Goal: Task Accomplishment & Management: Use online tool/utility

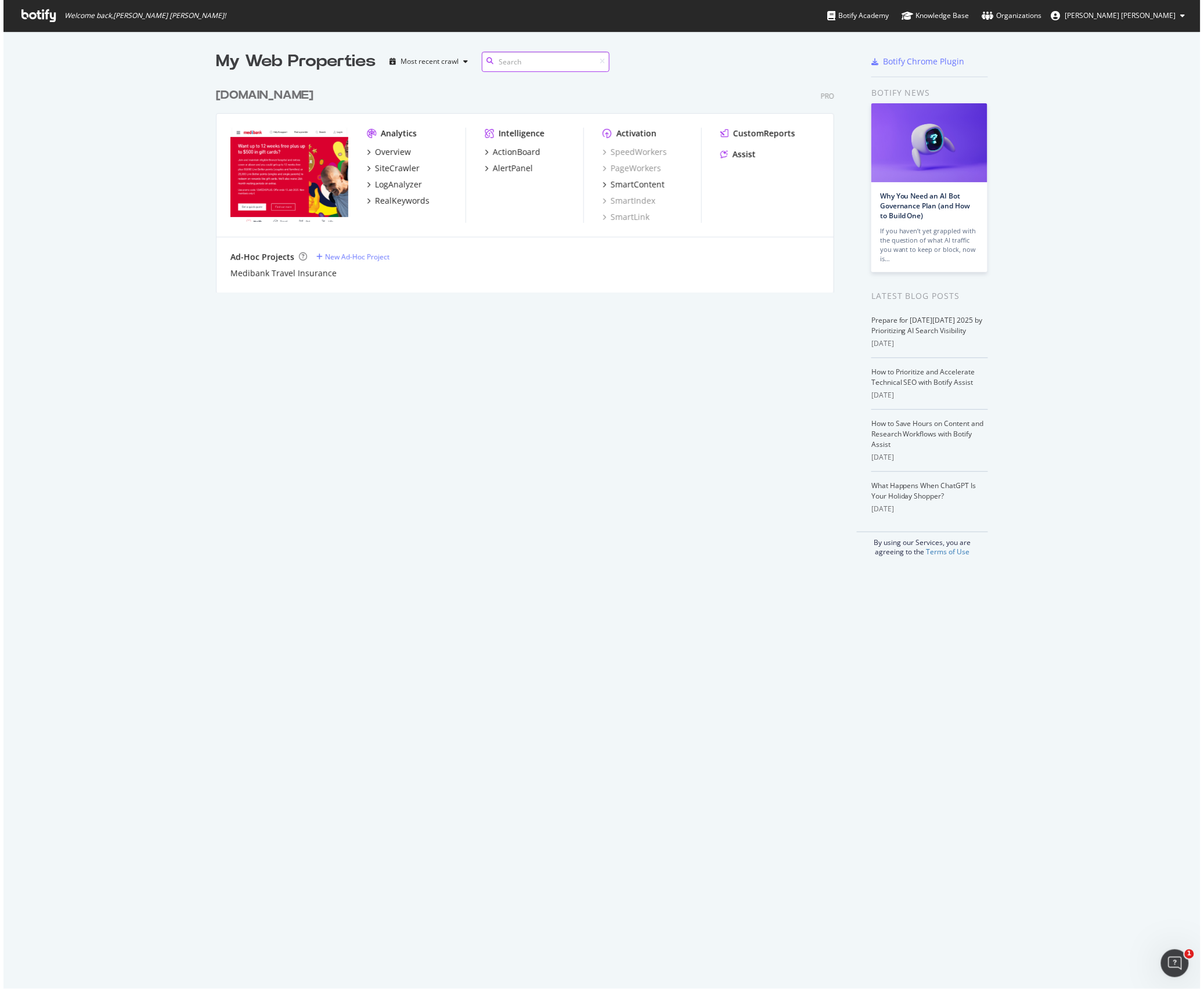
scroll to position [989, 1204]
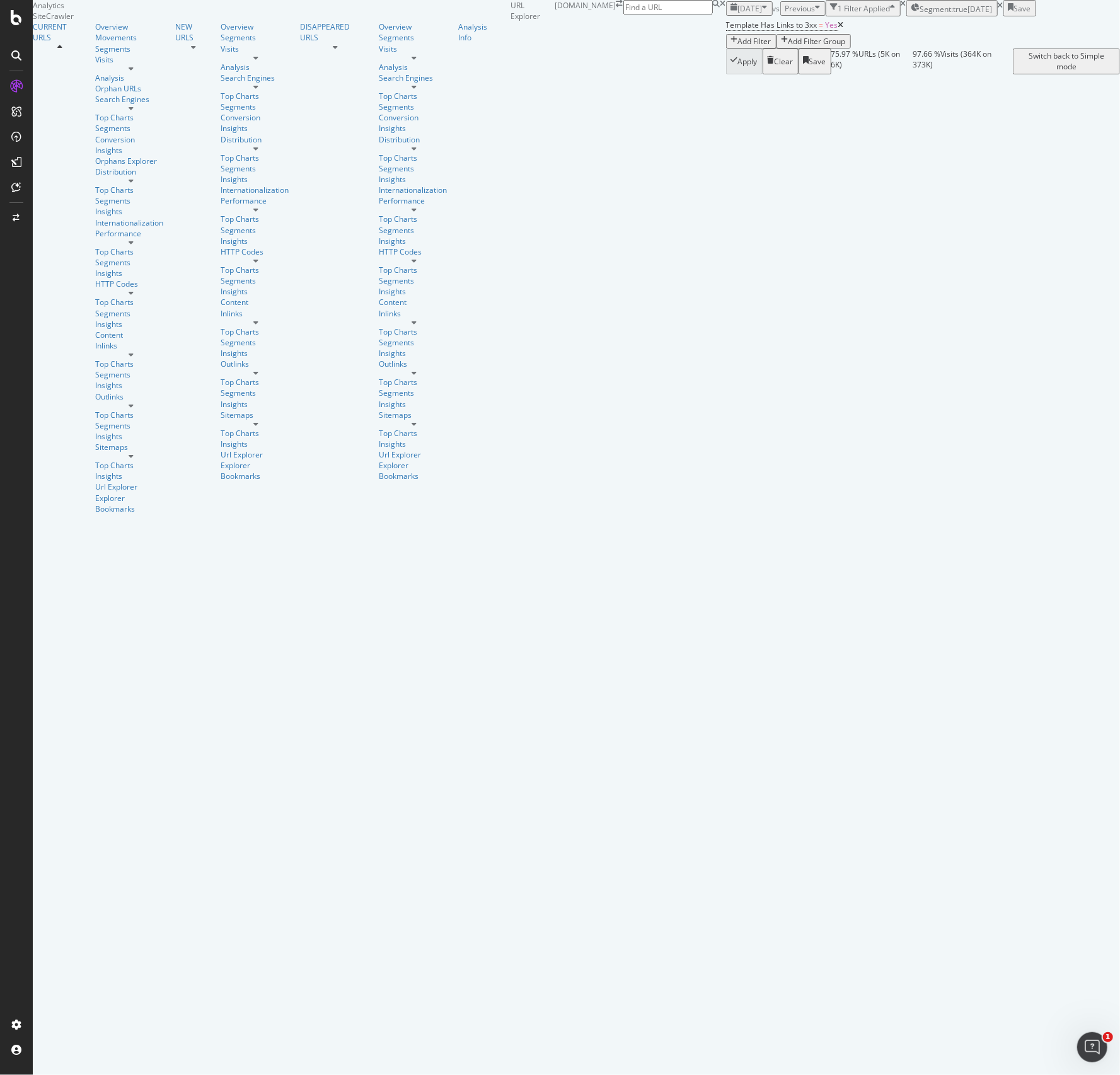
scroll to position [198, 0]
click at [5, 557] on div at bounding box center [16, 545] width 30 height 938
click at [1051, 72] on div "Switch back to Simple mode" at bounding box center [1066, 61] width 97 height 22
click at [1051, 61] on div "Switch to Advanced Mode" at bounding box center [1068, 55] width 90 height 10
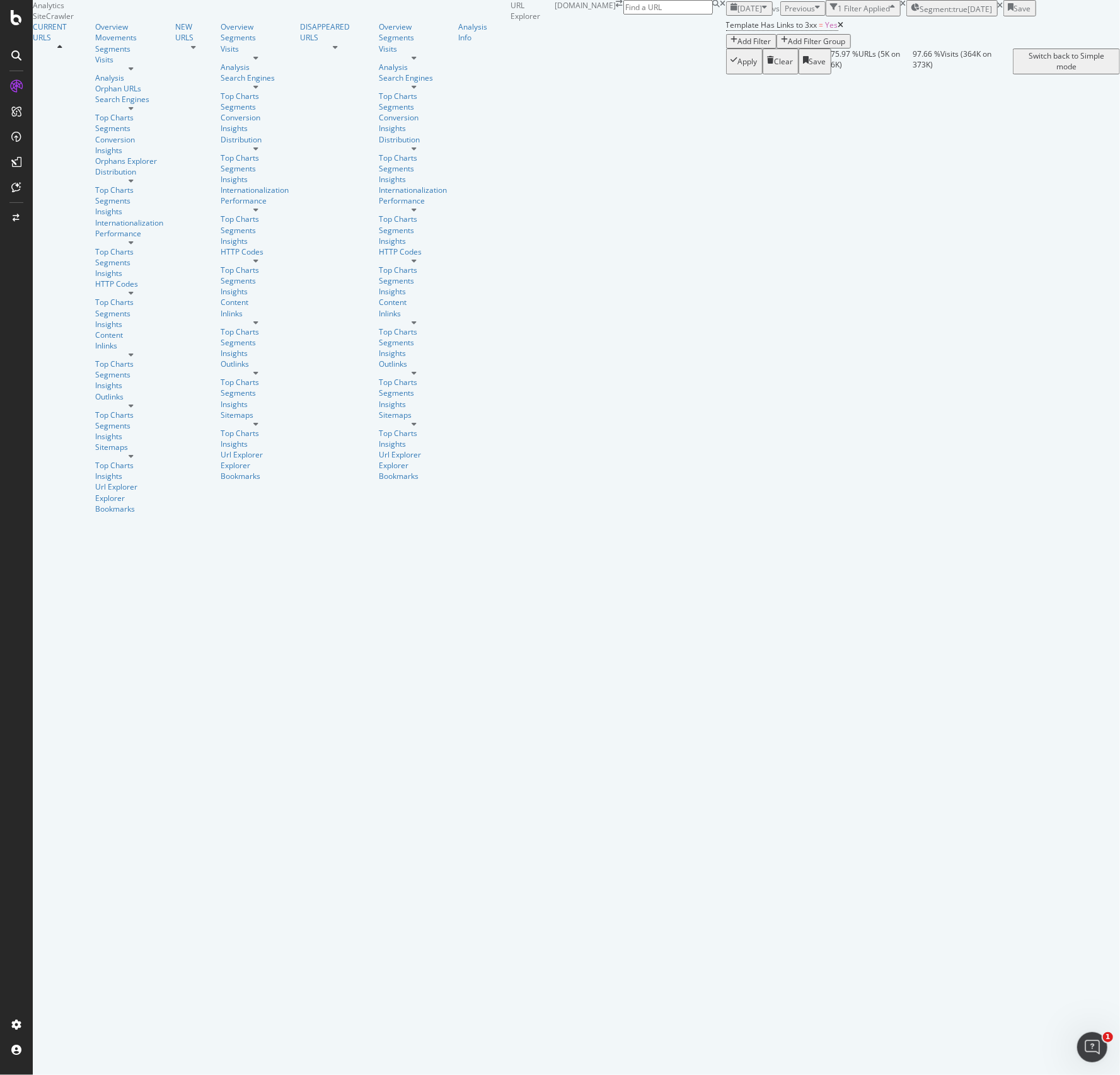
click at [1051, 72] on div "Switch back to Simple mode" at bounding box center [1066, 61] width 97 height 22
click at [1051, 61] on div "Switch to Advanced Mode" at bounding box center [1068, 55] width 90 height 10
click at [1051, 72] on div "Switch back to Simple mode" at bounding box center [1066, 61] width 97 height 22
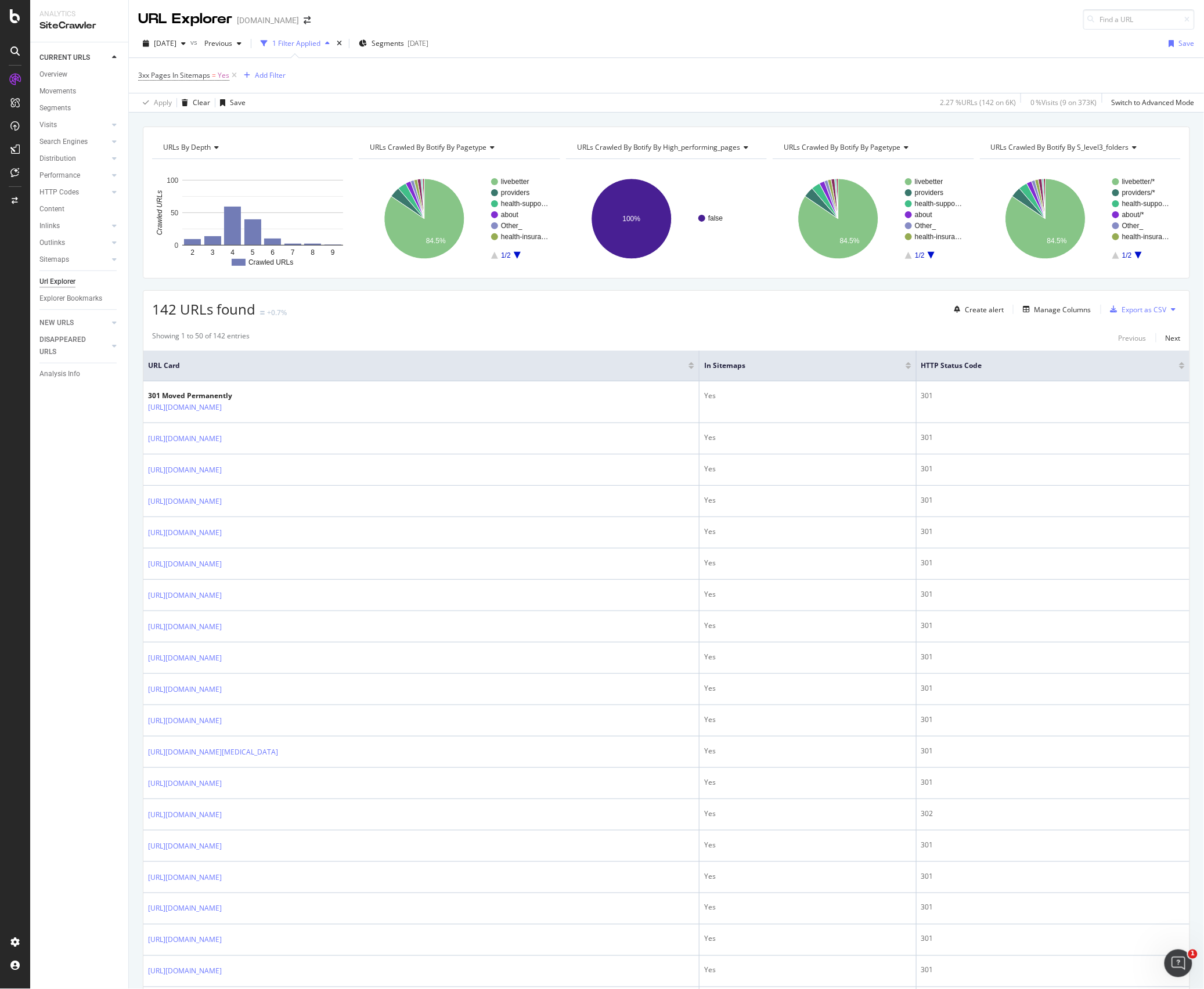
click at [13, 55] on icon at bounding box center [14, 50] width 9 height 9
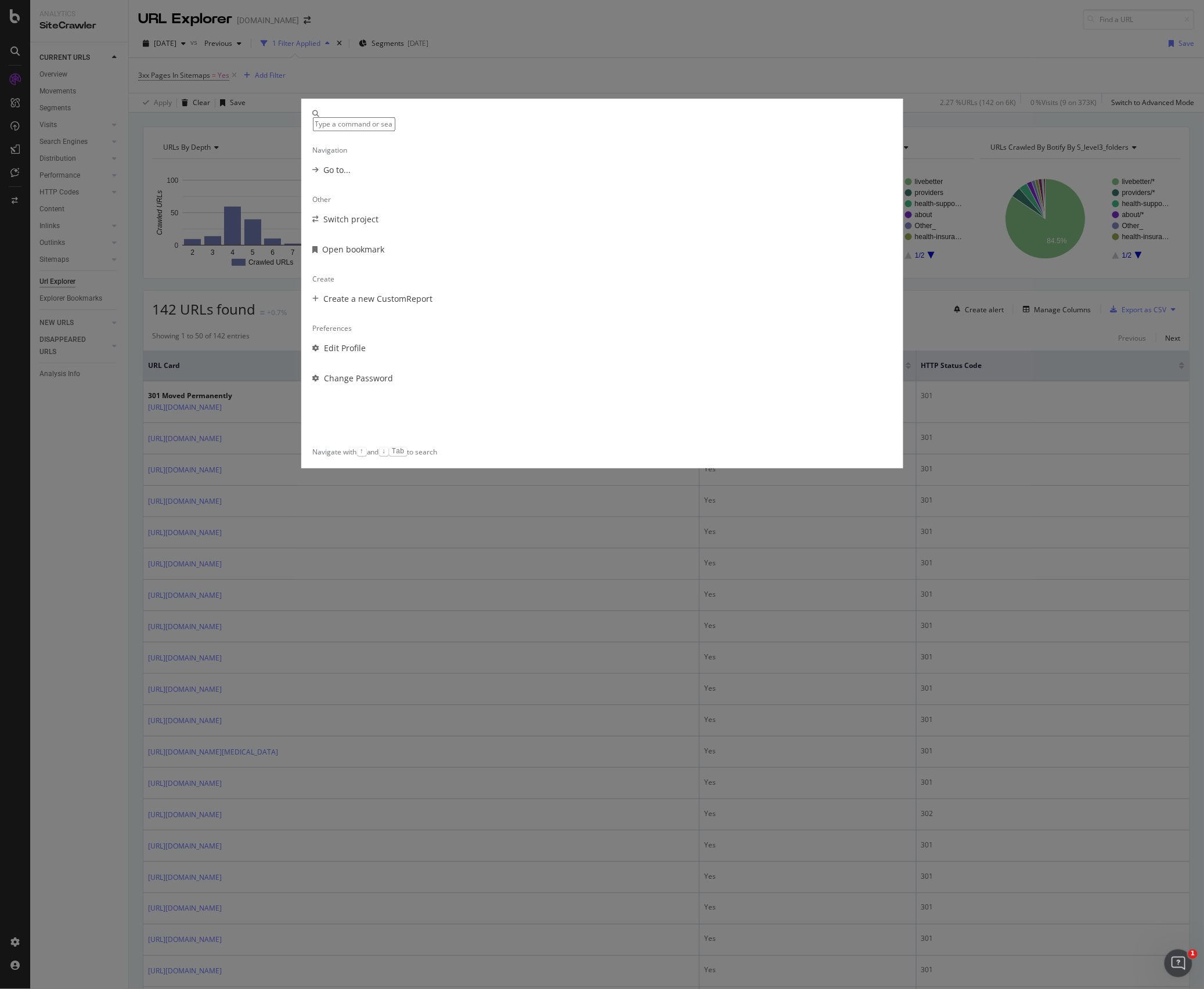
click at [22, 78] on div "Navigation Go to... Other Switch project Open bookmark Create Create a new Cust…" at bounding box center [602, 494] width 1204 height 989
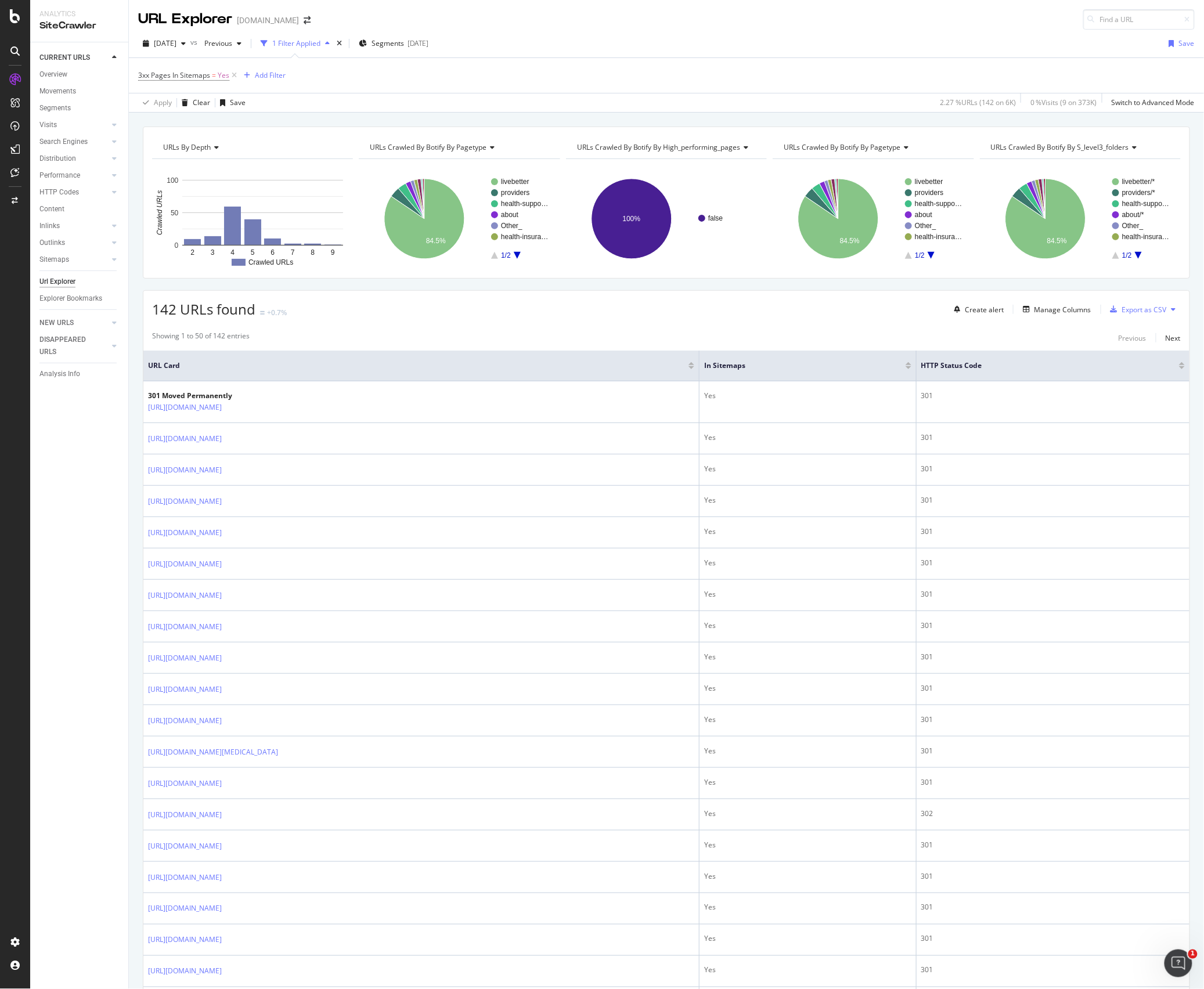
click at [7, 83] on div at bounding box center [15, 79] width 19 height 19
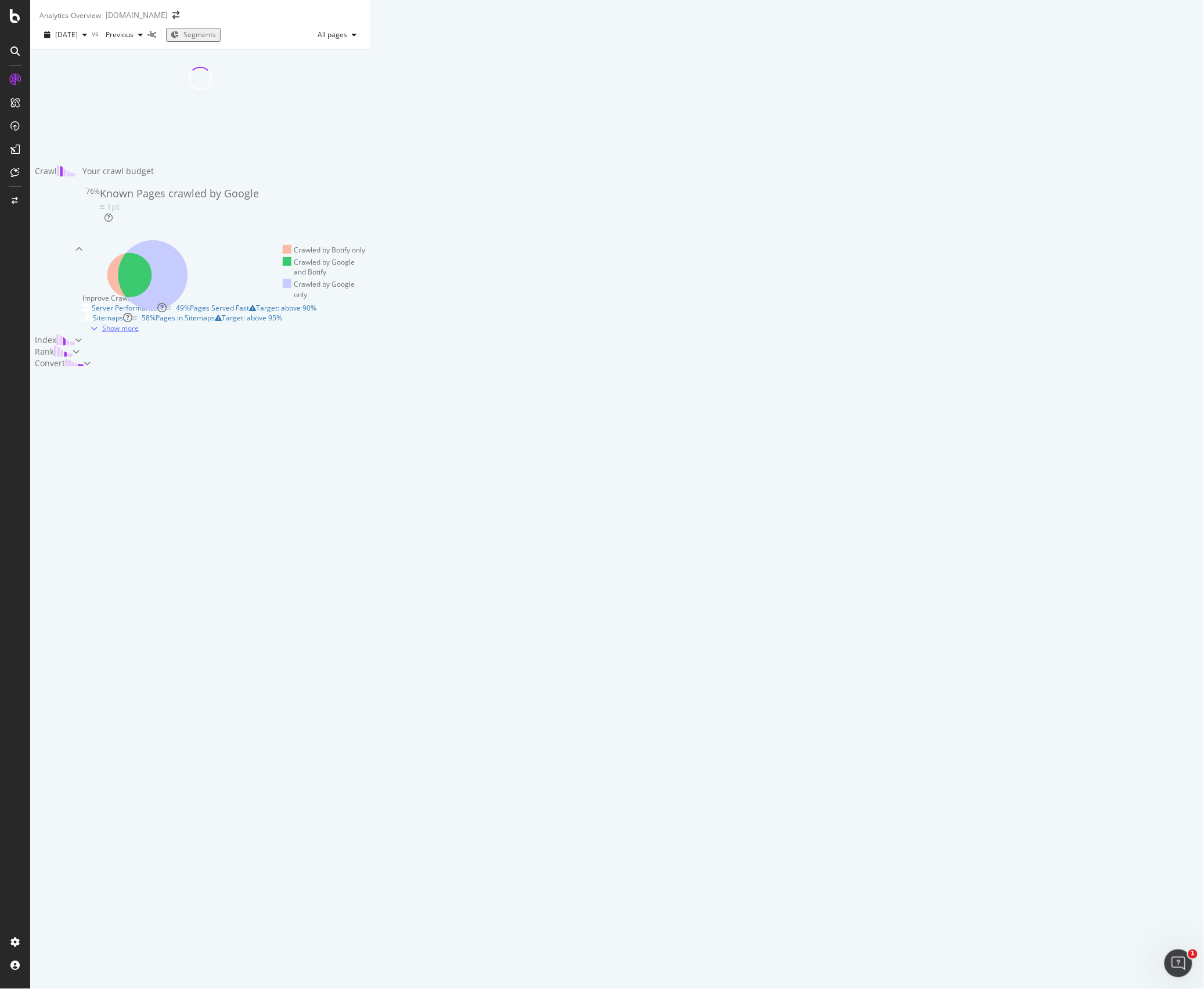
click at [97, 332] on icon "button" at bounding box center [94, 328] width 7 height 7
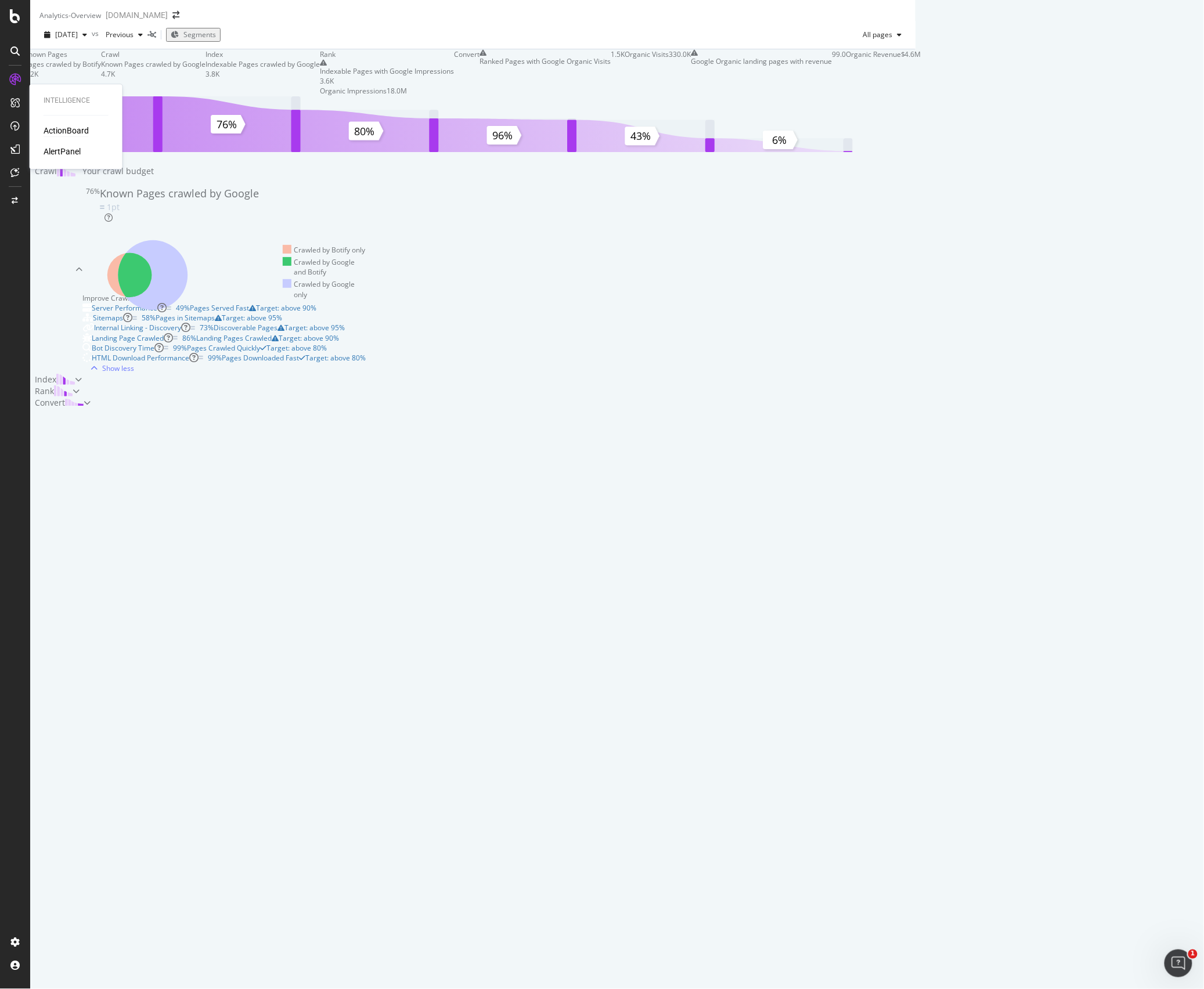
click at [57, 130] on div "ActionBoard" at bounding box center [65, 130] width 45 height 11
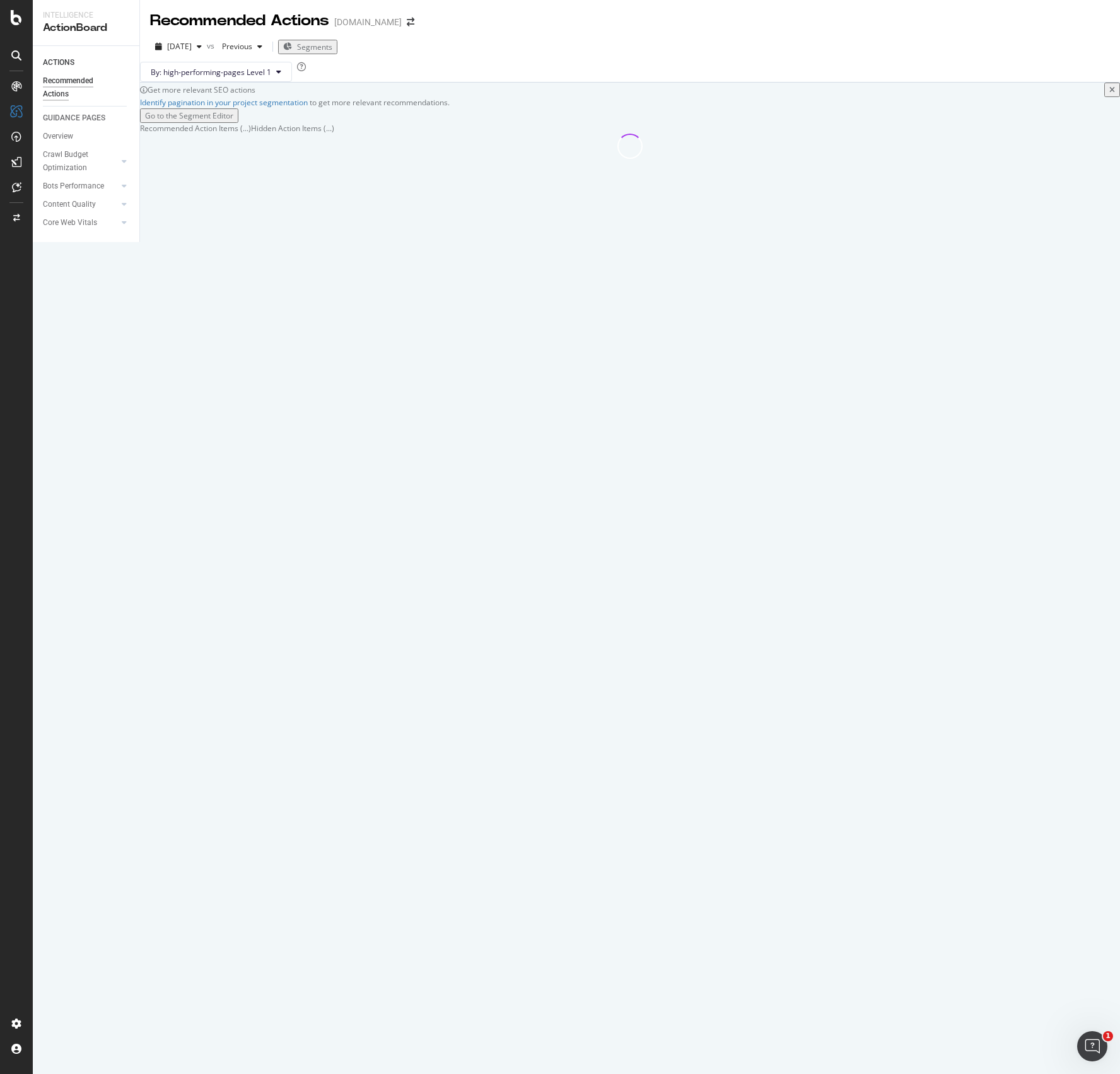
click at [5, 260] on div at bounding box center [16, 544] width 30 height 937
click at [332, 48] on span "Segments" at bounding box center [314, 47] width 35 height 10
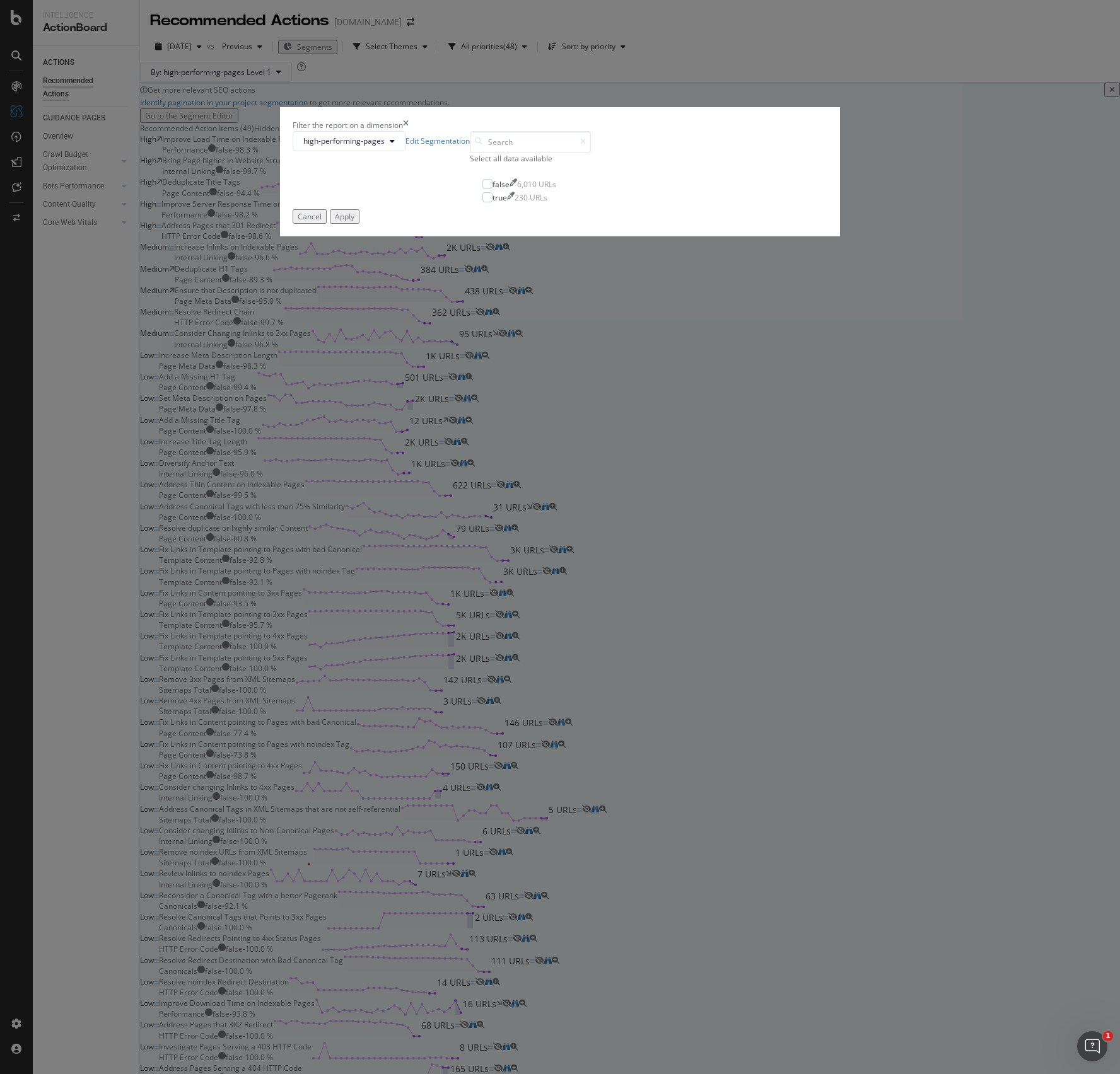
click at [464, 217] on div "Filter the report on a dimension high-performing-pages Edit Segmentation Select…" at bounding box center [560, 537] width 1120 height 1074
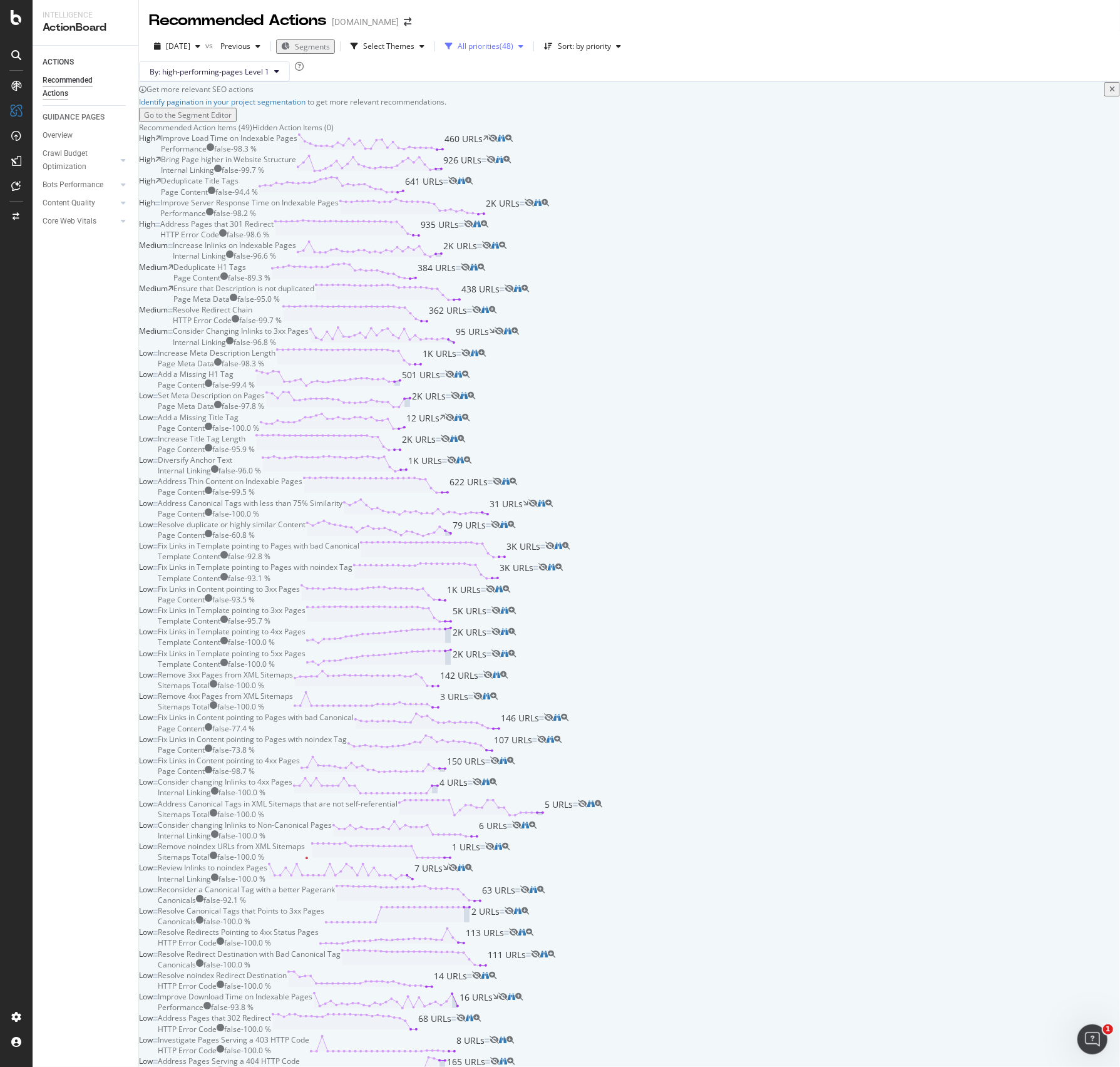
click at [523, 49] on icon "button" at bounding box center [521, 47] width 5 height 8
click at [330, 45] on span "Segments" at bounding box center [312, 47] width 35 height 10
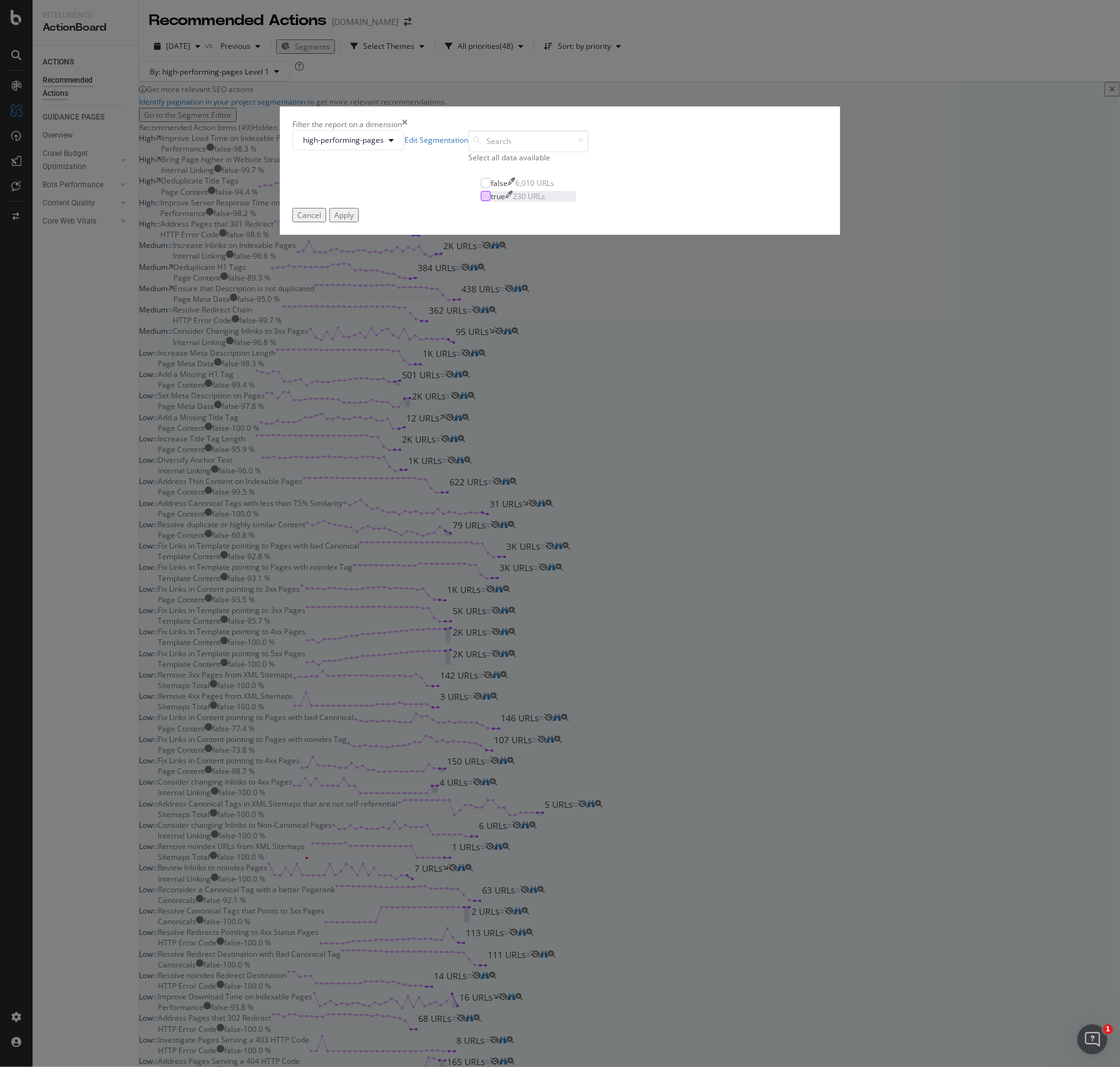
click at [481, 201] on div "modal" at bounding box center [485, 196] width 10 height 10
click at [354, 220] on div "Apply" at bounding box center [344, 215] width 19 height 10
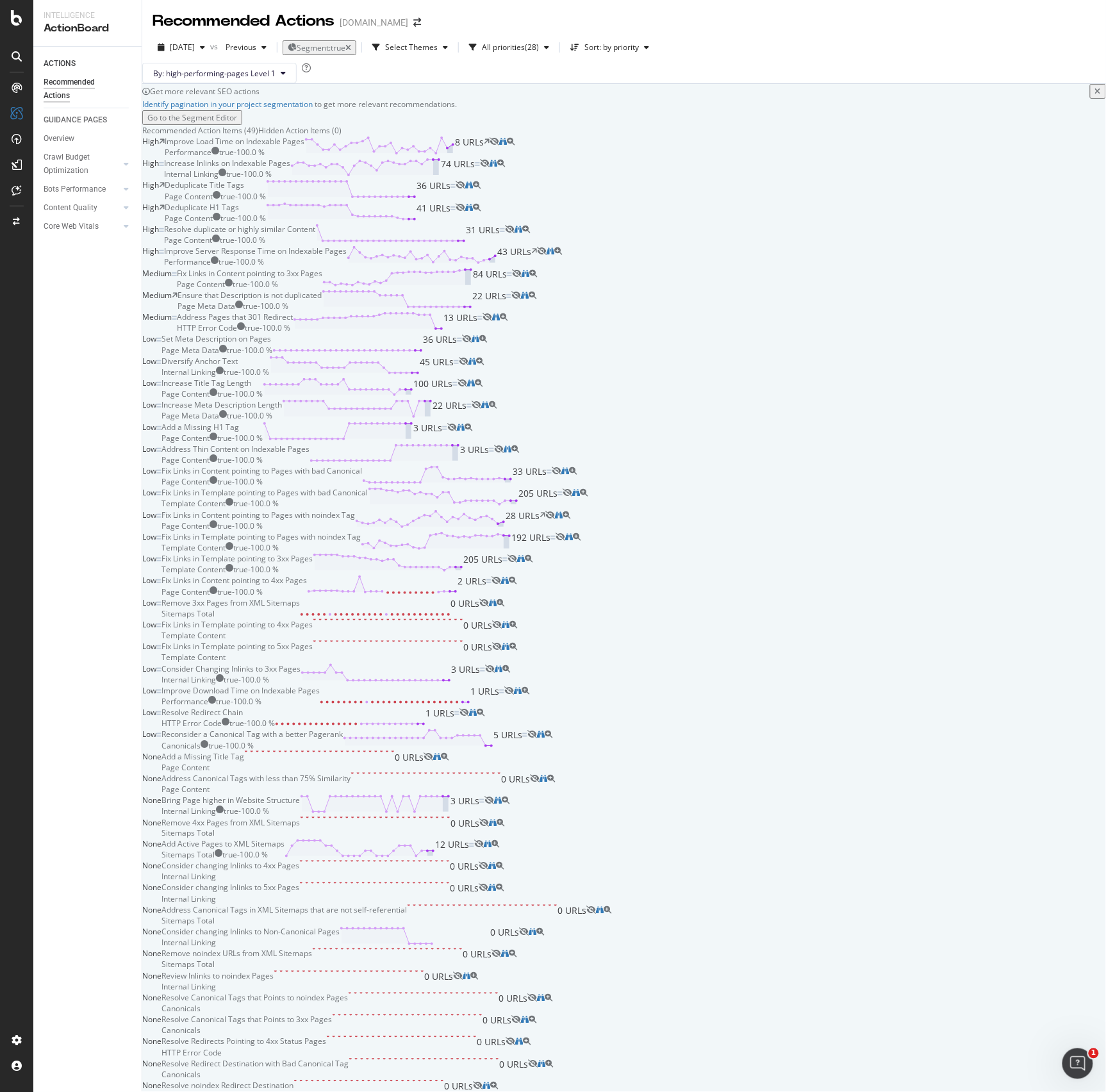
click at [392, 223] on div "Deduplicate H1 Tags Page Content true - 100.0 % 41 URLs" at bounding box center [310, 212] width 291 height 22
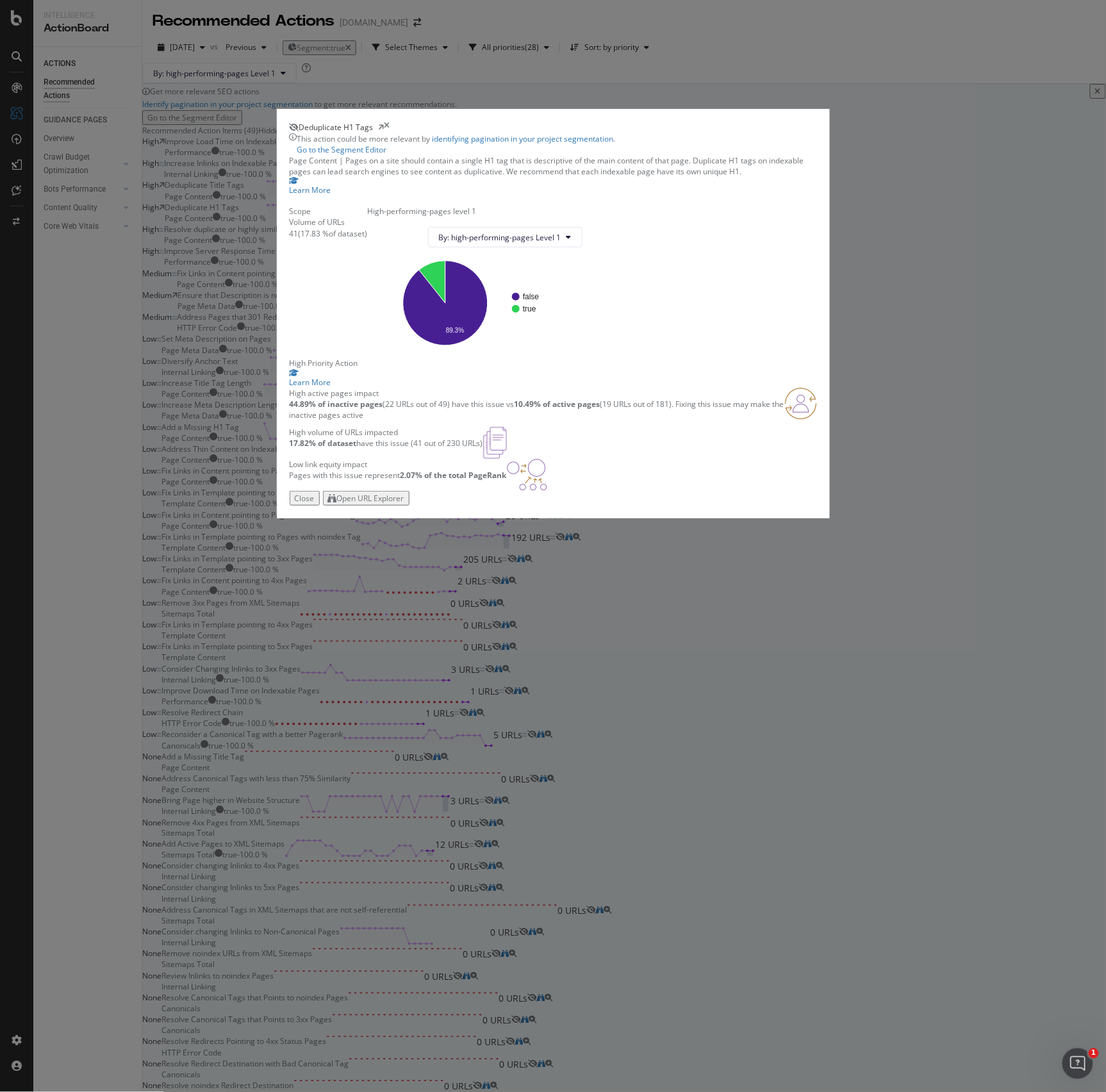
click at [404, 504] on div "Open URL Explorer" at bounding box center [366, 498] width 76 height 11
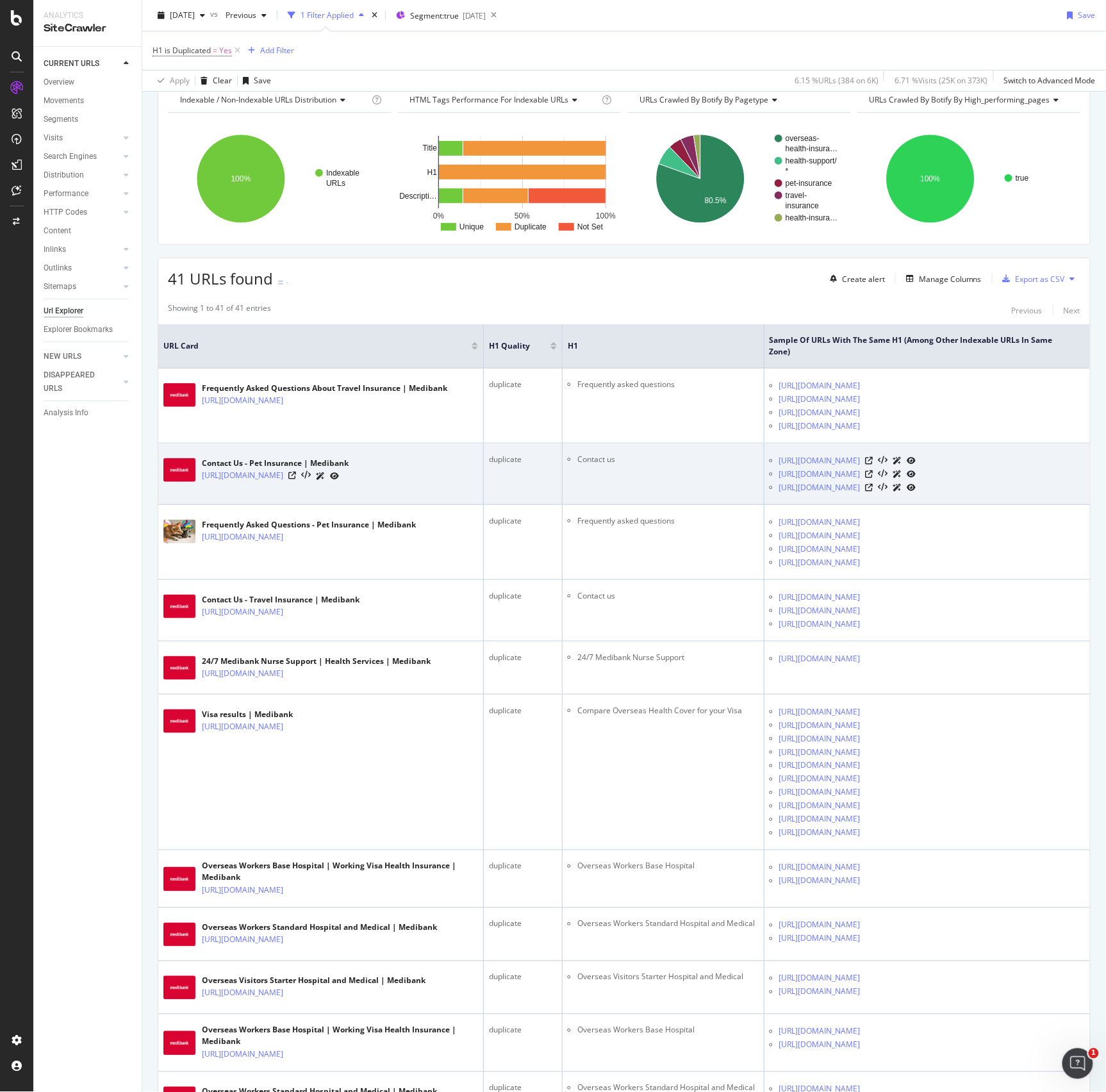
scroll to position [64, 0]
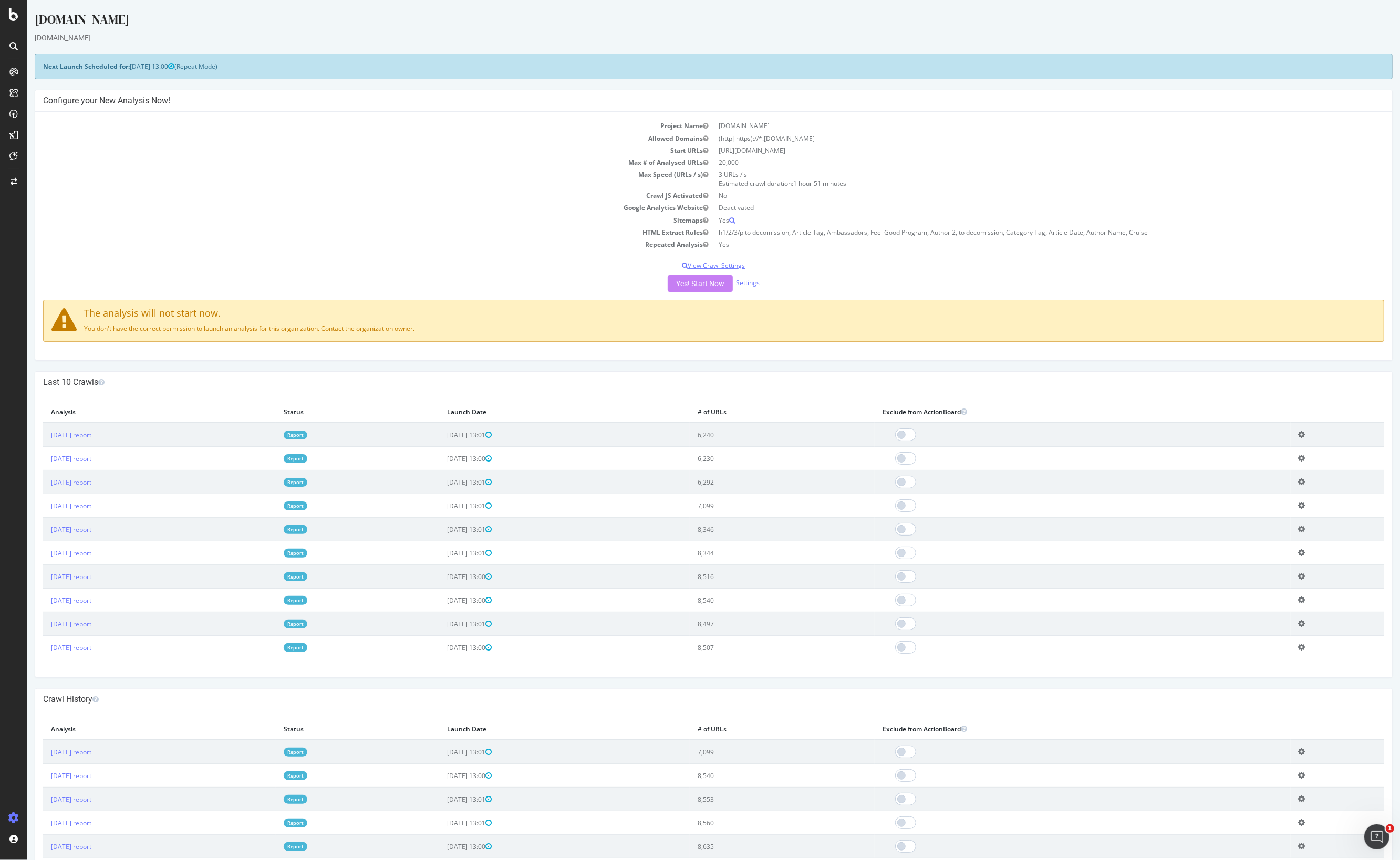
click at [815, 261] on p "View Crawl Settings" at bounding box center [714, 265] width 1341 height 9
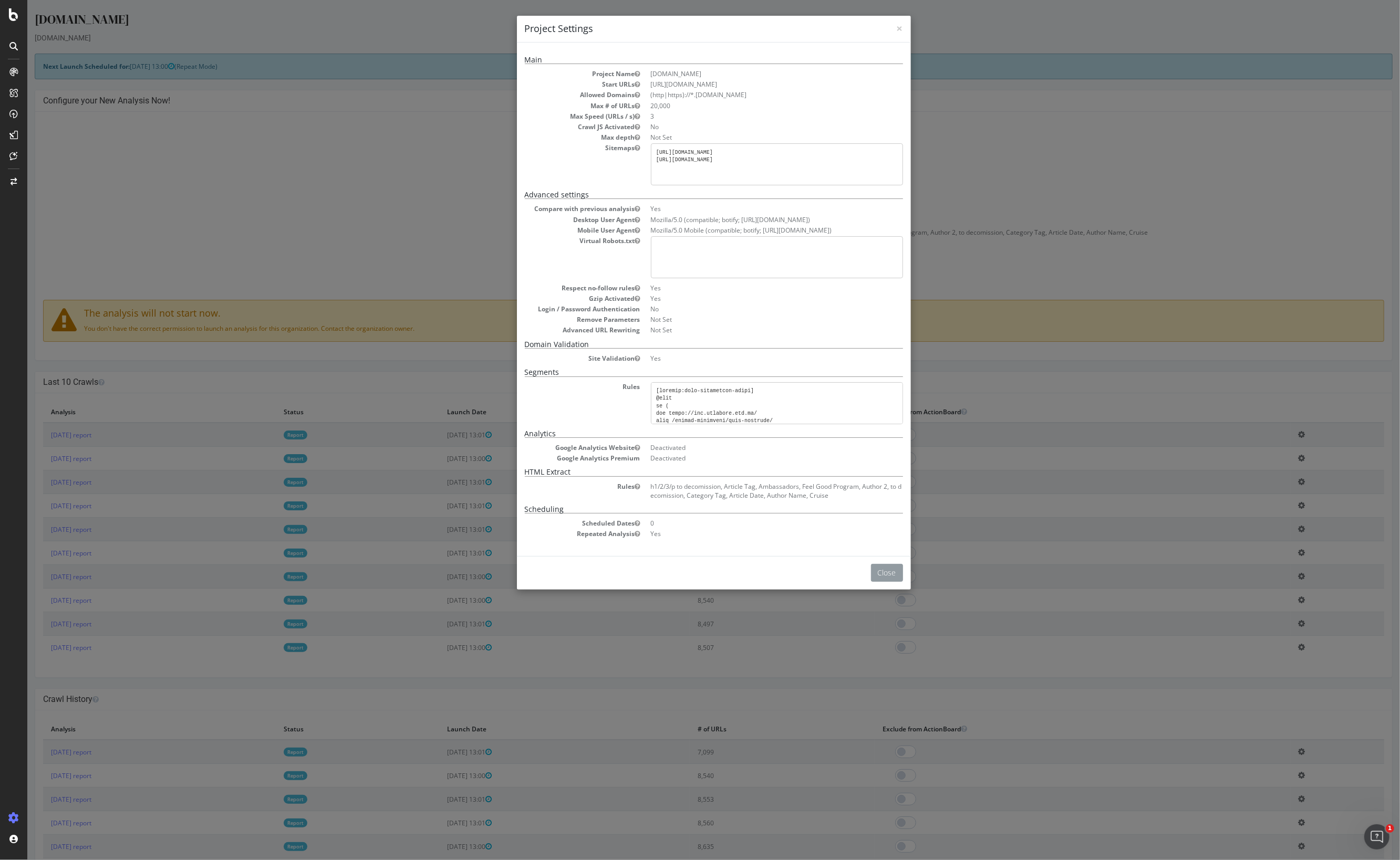
click at [882, 575] on button "Close" at bounding box center [887, 573] width 32 height 18
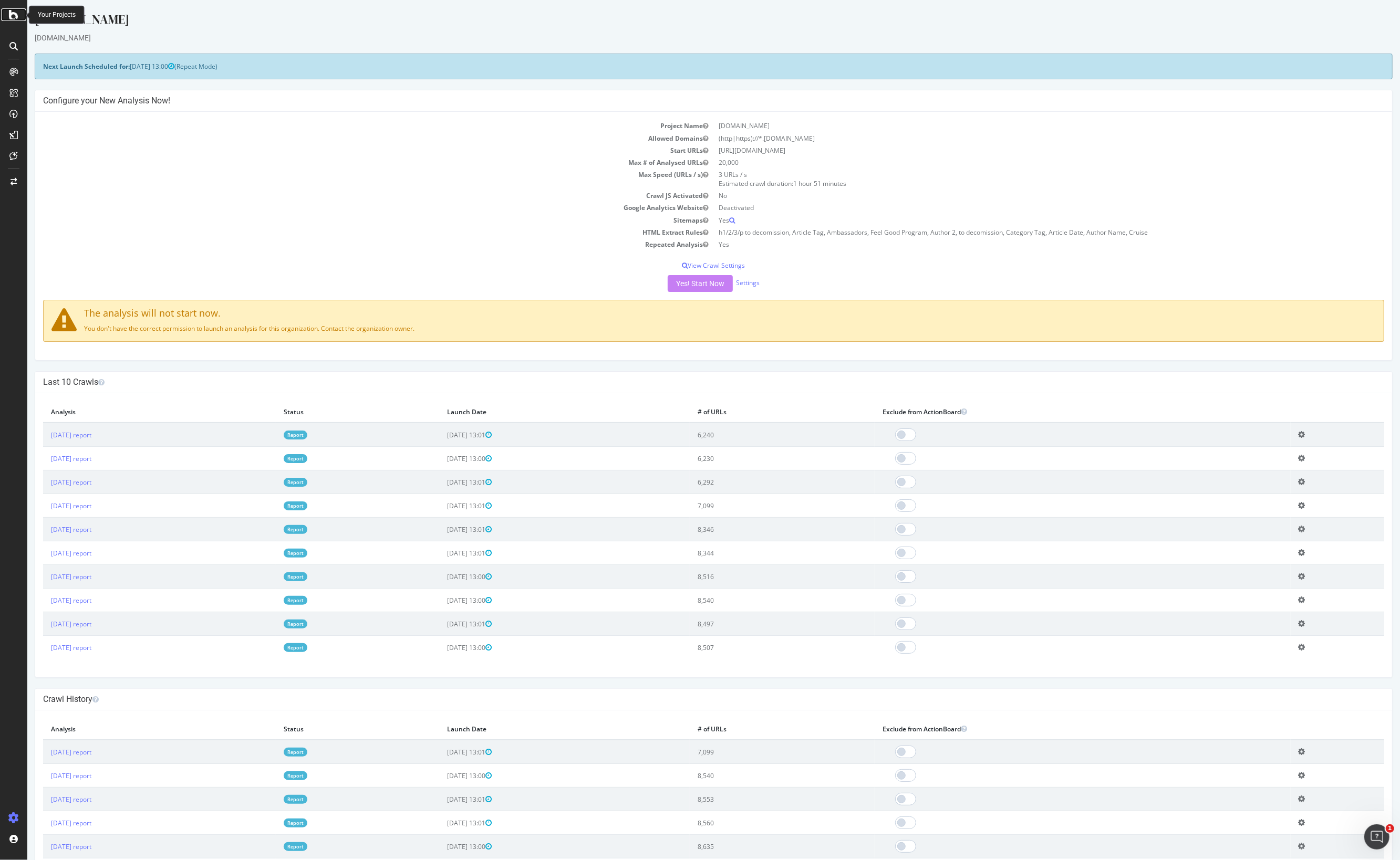
click at [13, 12] on icon at bounding box center [13, 14] width 9 height 12
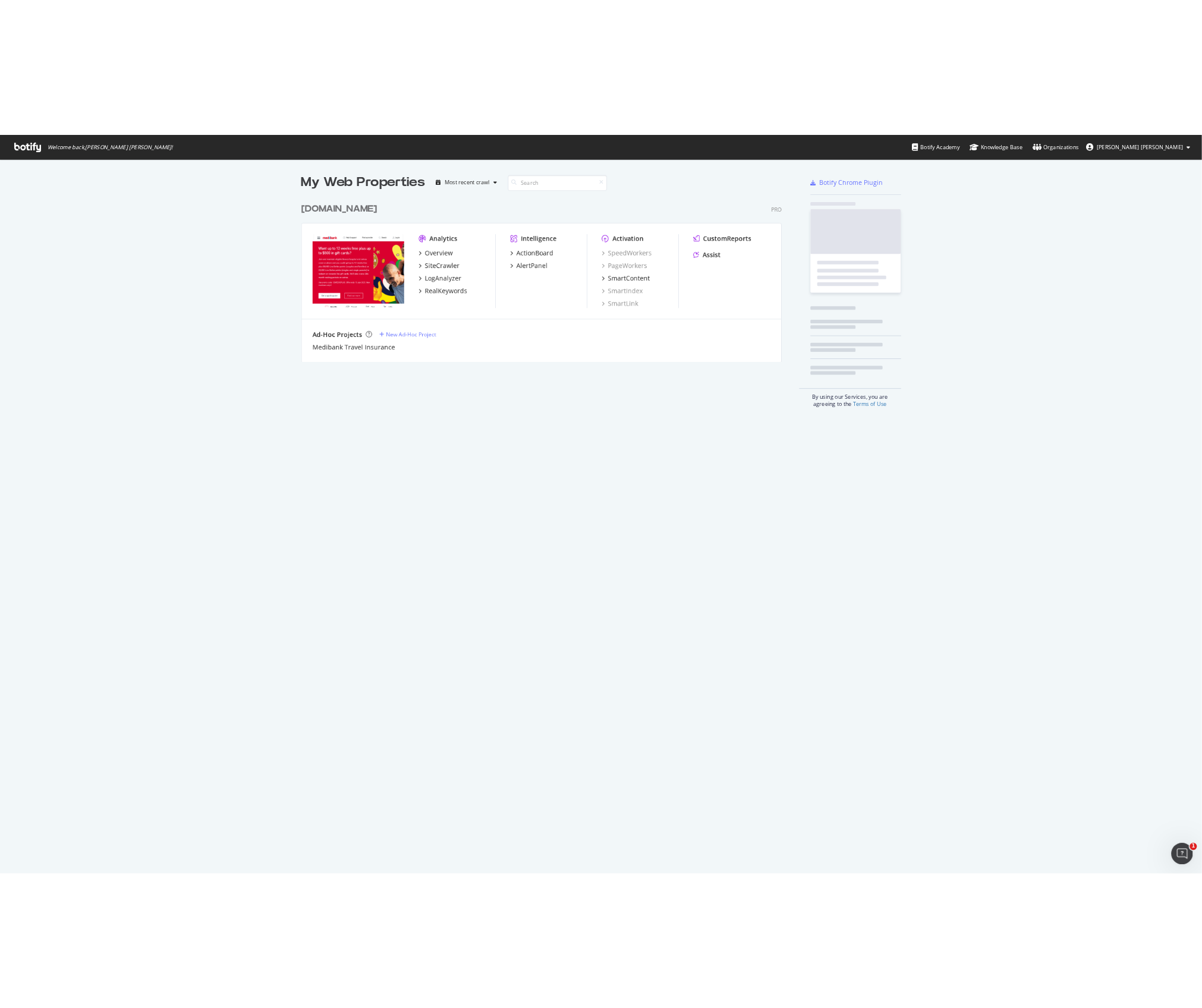
scroll to position [974, 1585]
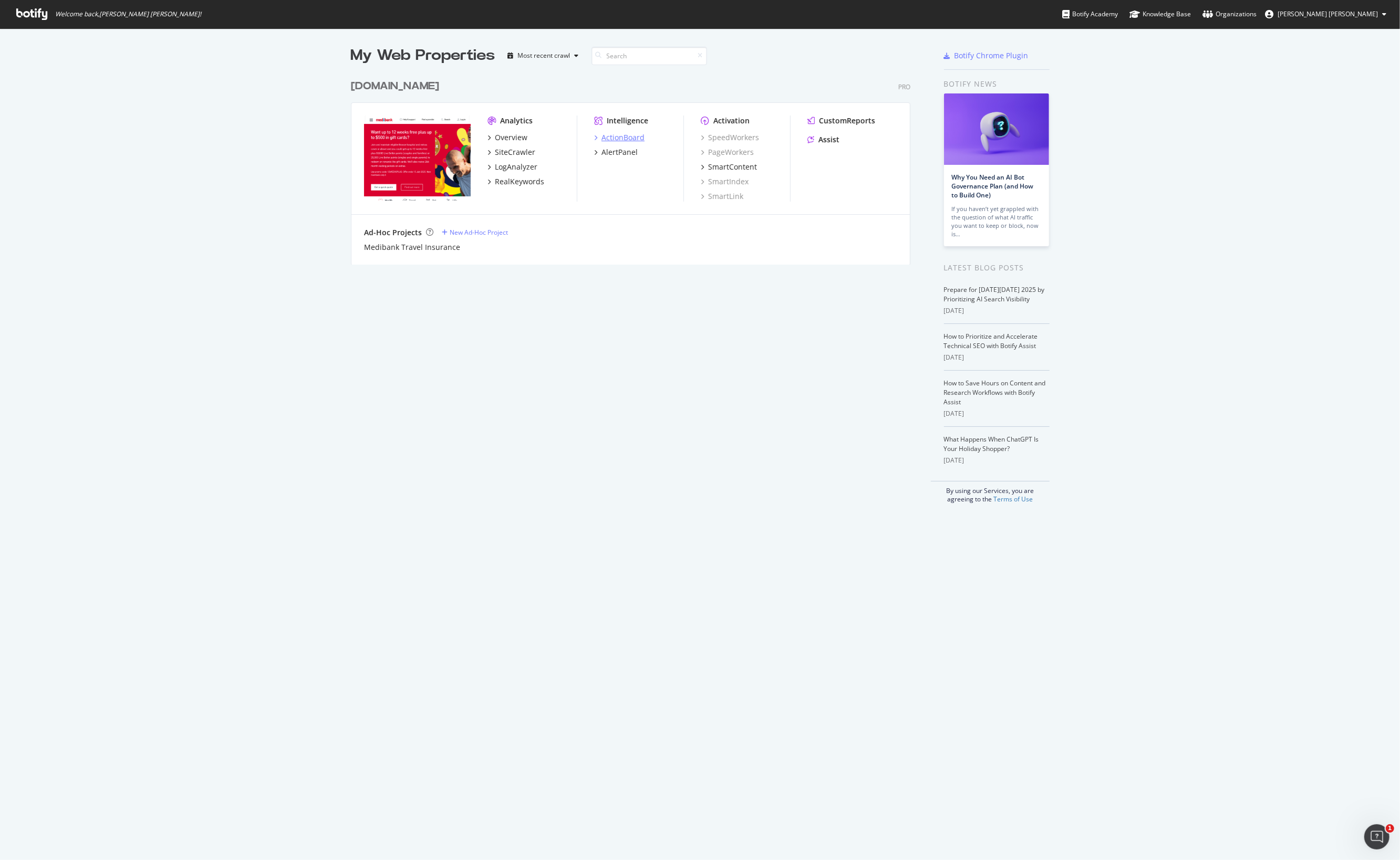
click at [618, 135] on div "ActionBoard" at bounding box center [623, 137] width 43 height 10
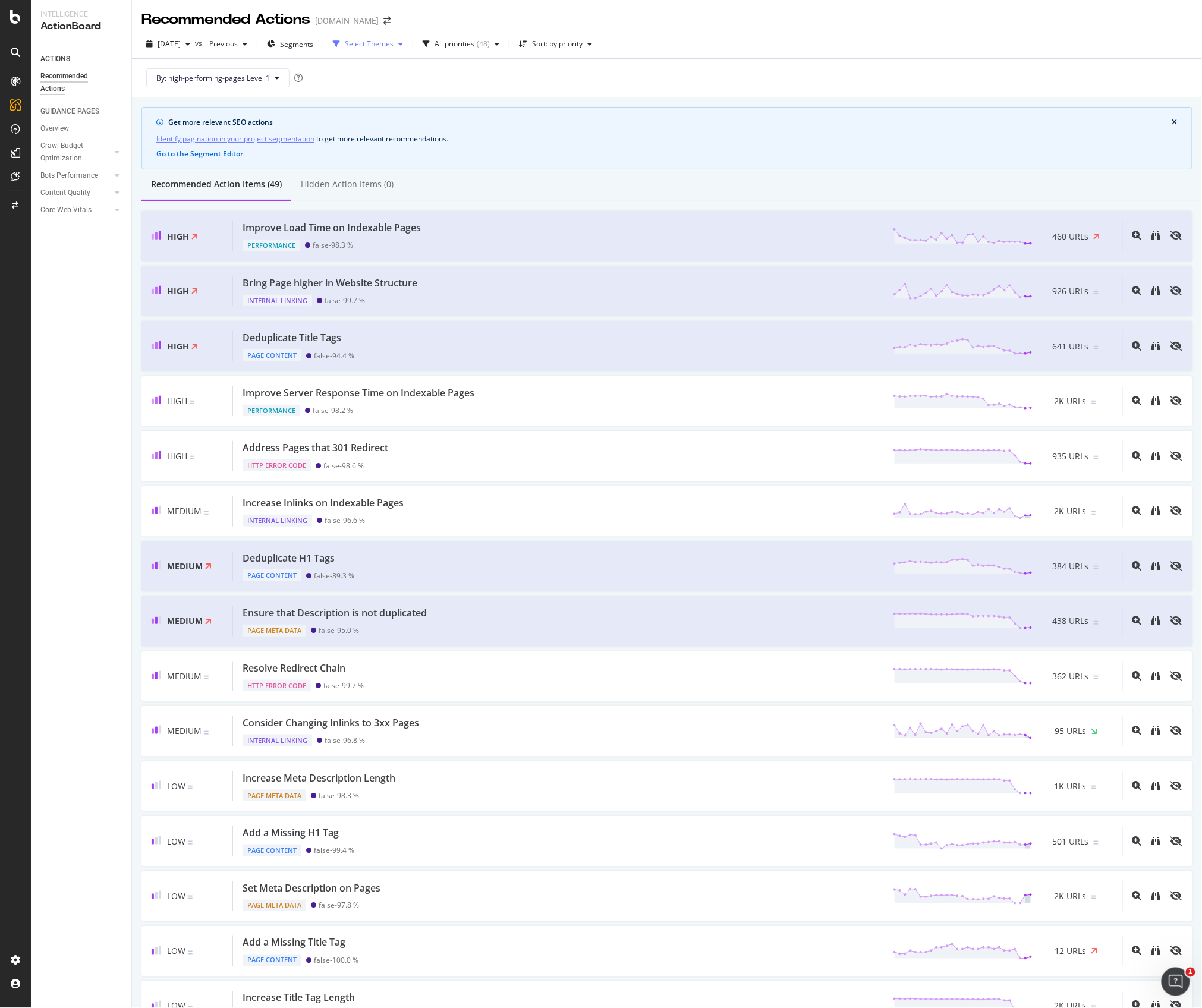
click at [394, 44] on div "Select Themes" at bounding box center [369, 44] width 49 height 7
click at [313, 44] on span "Segments" at bounding box center [297, 44] width 33 height 10
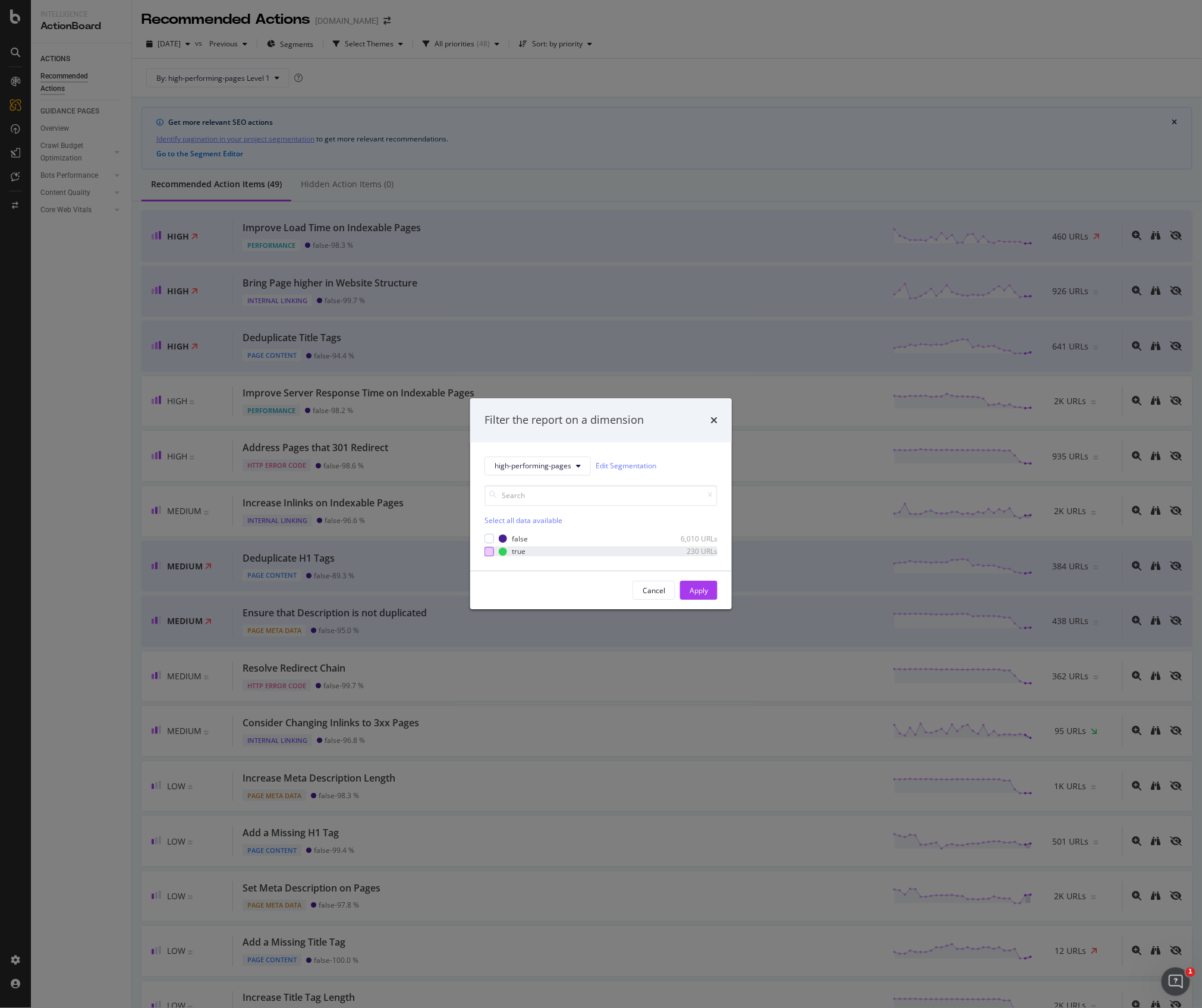
click at [490, 553] on div "modal" at bounding box center [489, 551] width 9 height 9
click at [698, 585] on div "Apply" at bounding box center [699, 590] width 18 height 10
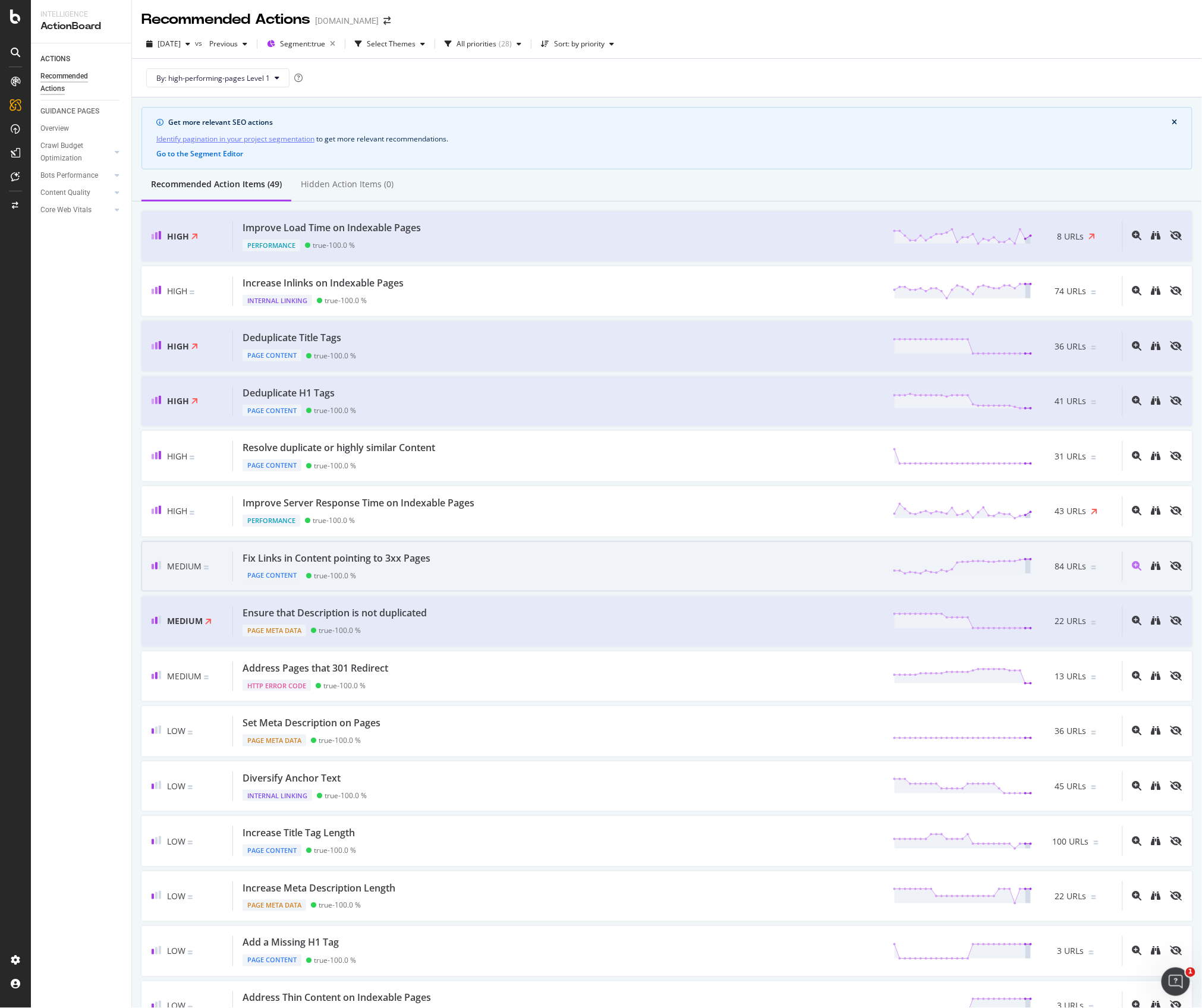
click at [372, 565] on div "Fix Links in Content pointing to 3xx Pages" at bounding box center [336, 558] width 188 height 14
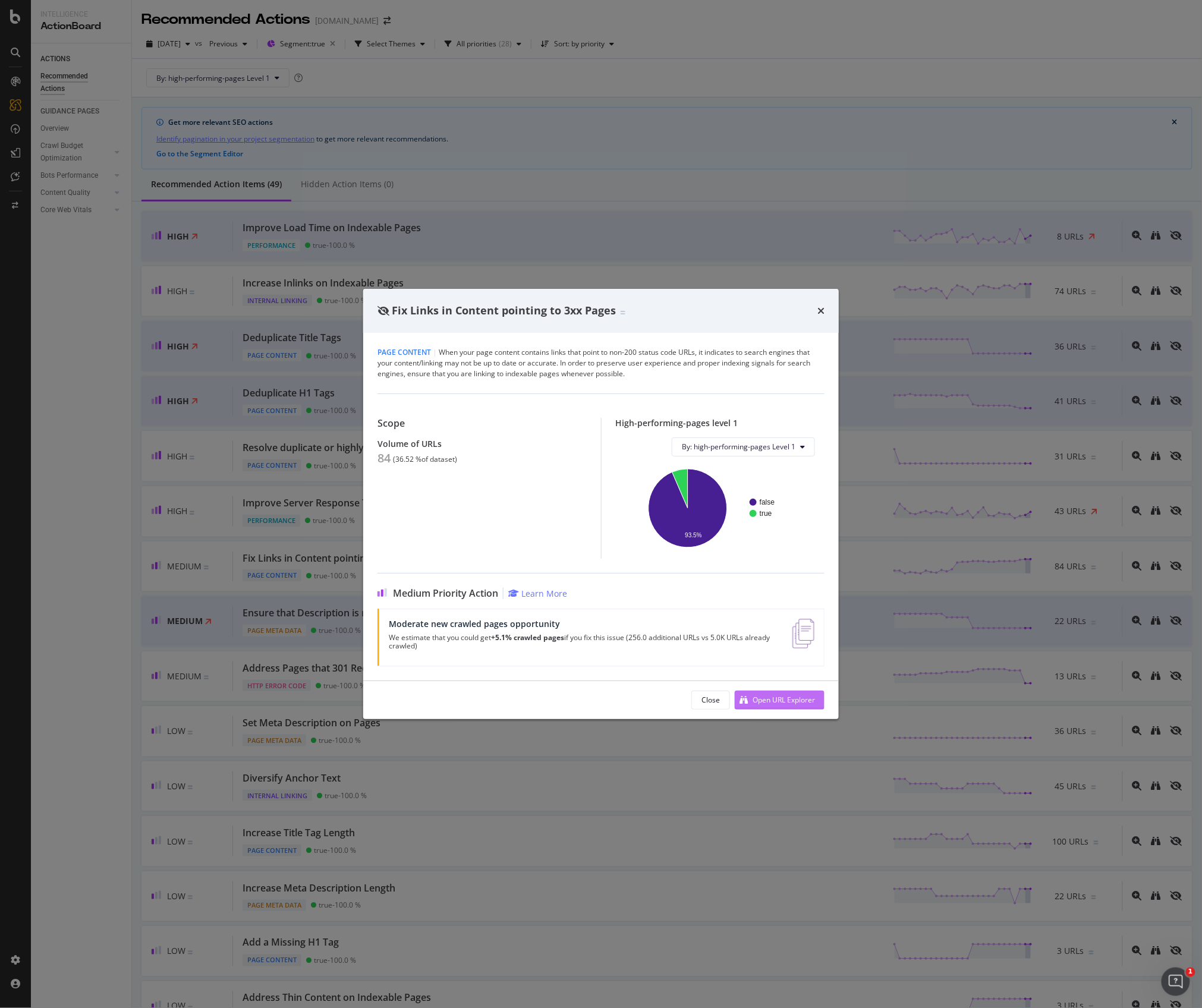
click at [784, 700] on div "Open URL Explorer" at bounding box center [784, 700] width 62 height 10
click at [822, 311] on icon "times" at bounding box center [821, 311] width 7 height 9
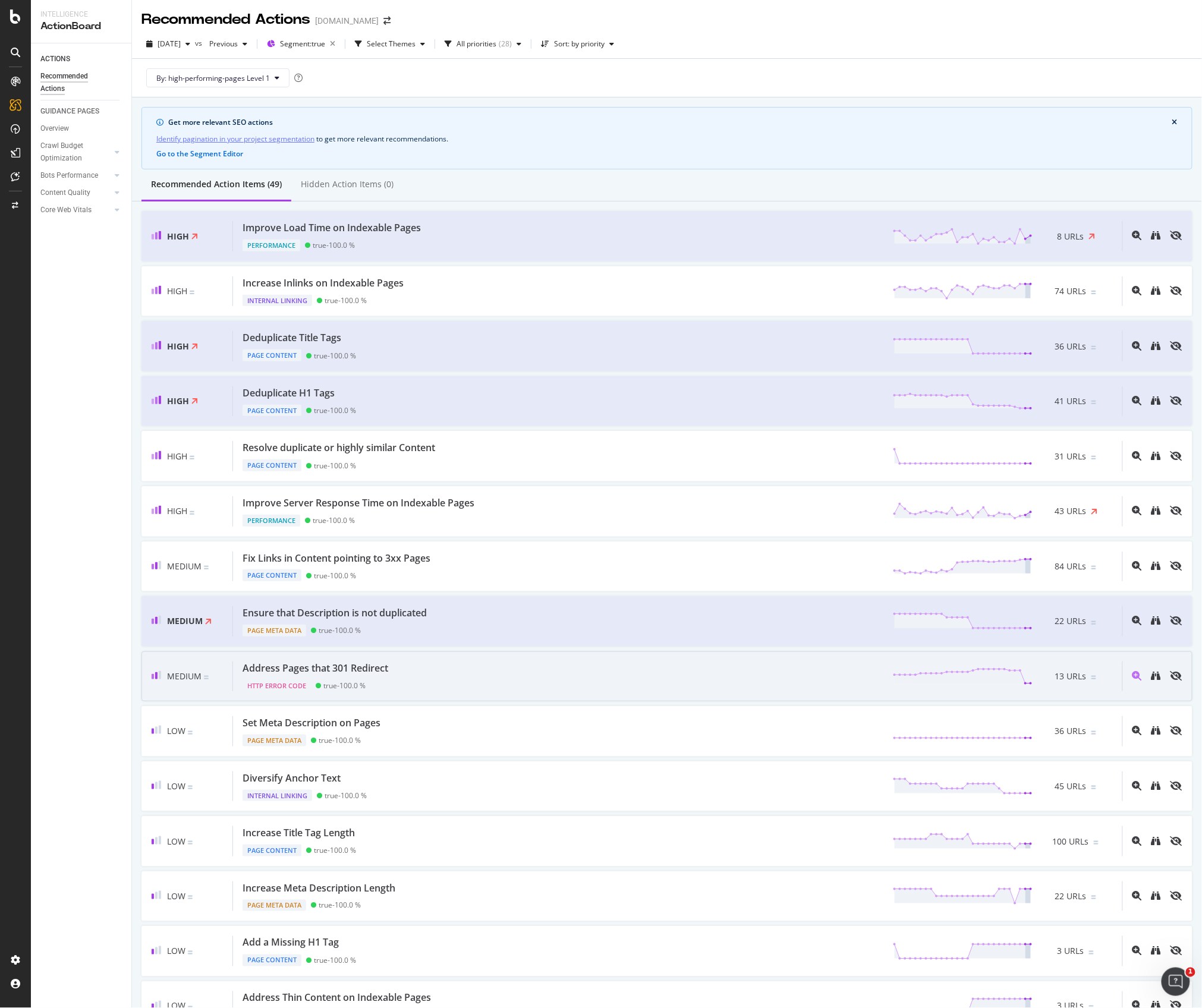
click at [373, 672] on div "Address Pages that 301 Redirect" at bounding box center [315, 669] width 146 height 14
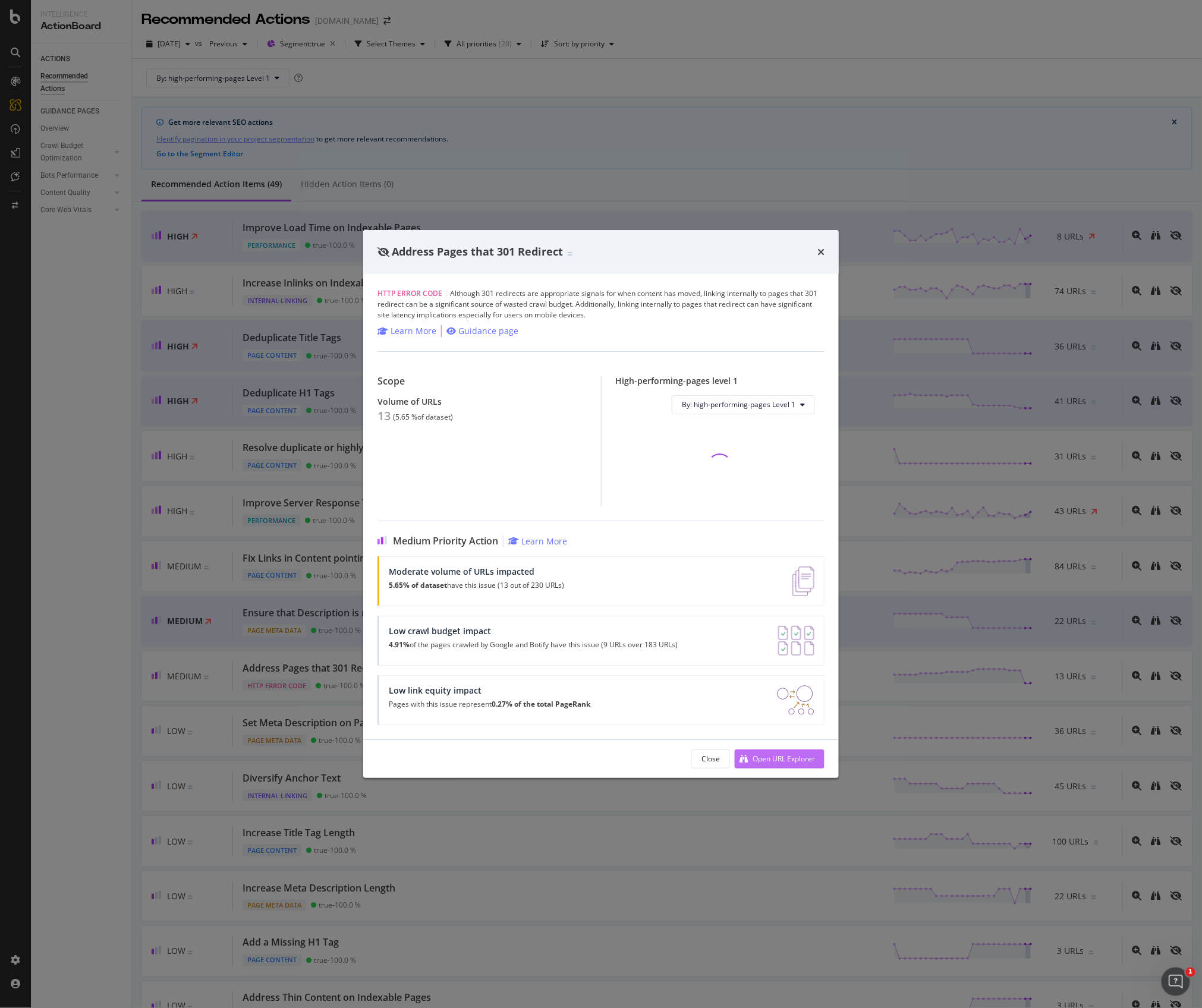
click at [778, 759] on div "Open URL Explorer" at bounding box center [784, 759] width 62 height 10
click at [823, 252] on icon "times" at bounding box center [821, 252] width 7 height 9
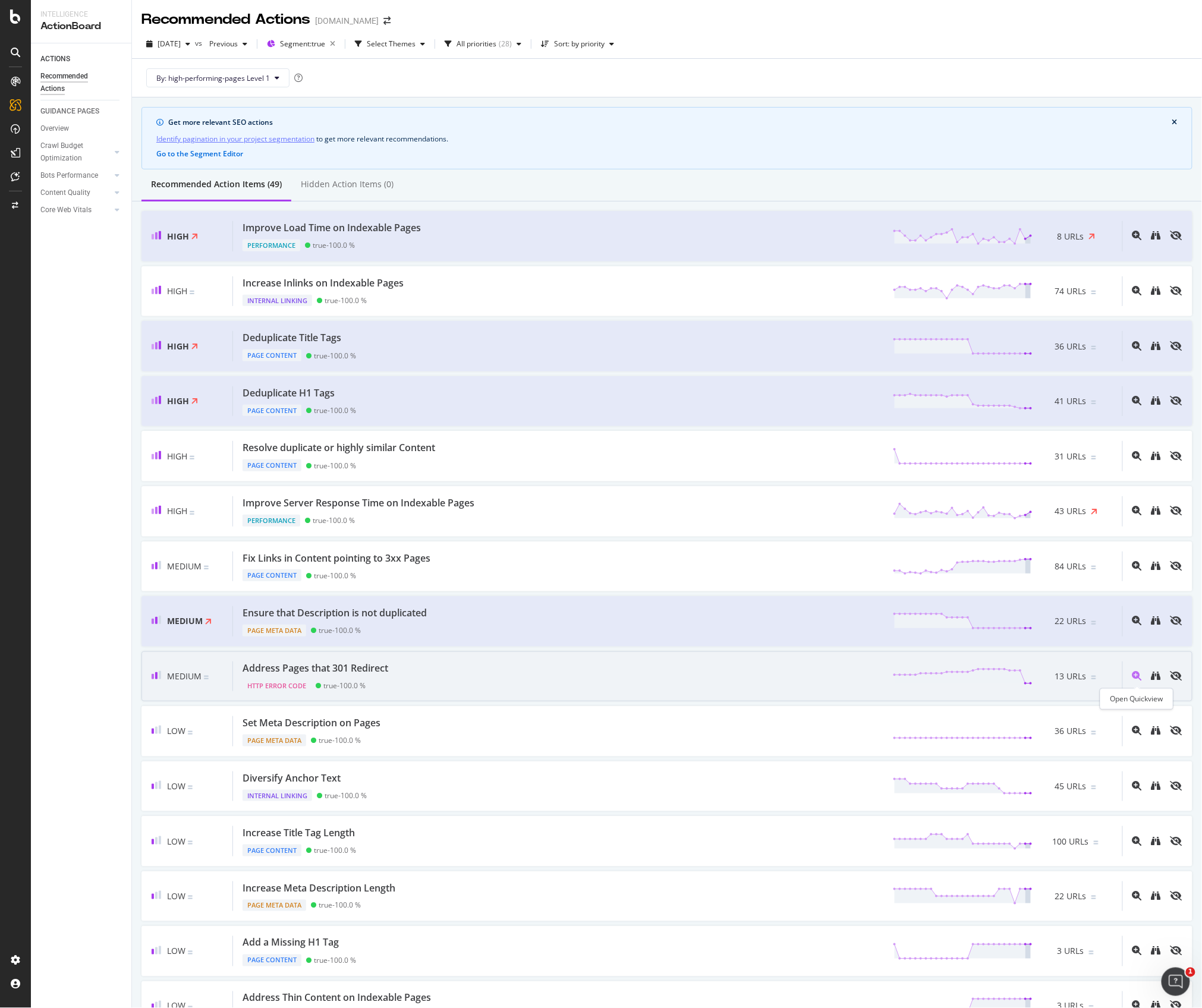
click at [1136, 678] on icon "magnifying-glass-plus" at bounding box center [1137, 675] width 9 height 9
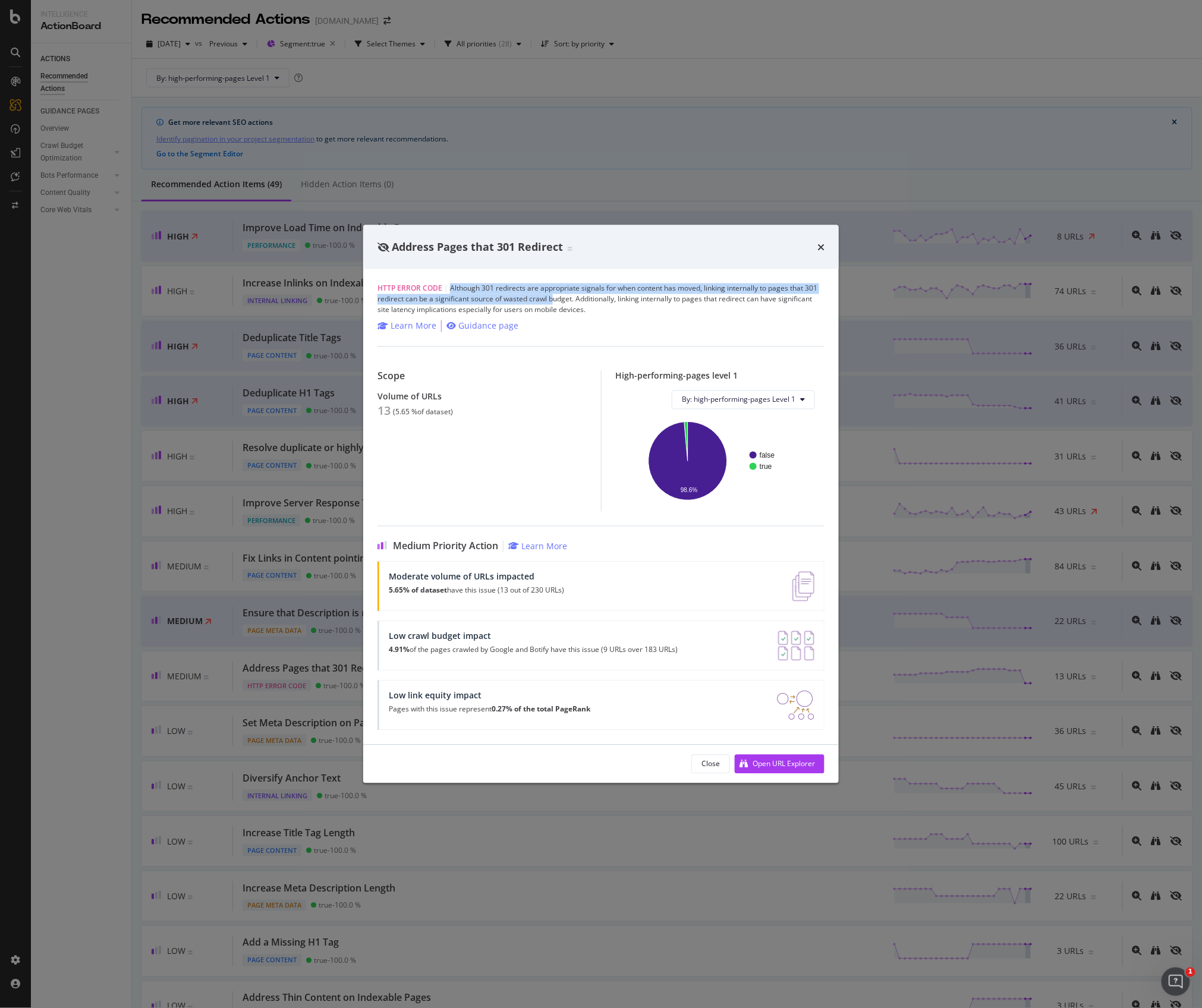
drag, startPoint x: 451, startPoint y: 289, endPoint x: 554, endPoint y: 303, distance: 103.9
click at [554, 303] on div "HTTP Error Code | Although 301 redirects are appropriate signals for when conte…" at bounding box center [601, 299] width 447 height 32
click at [704, 764] on div "Close" at bounding box center [711, 764] width 18 height 10
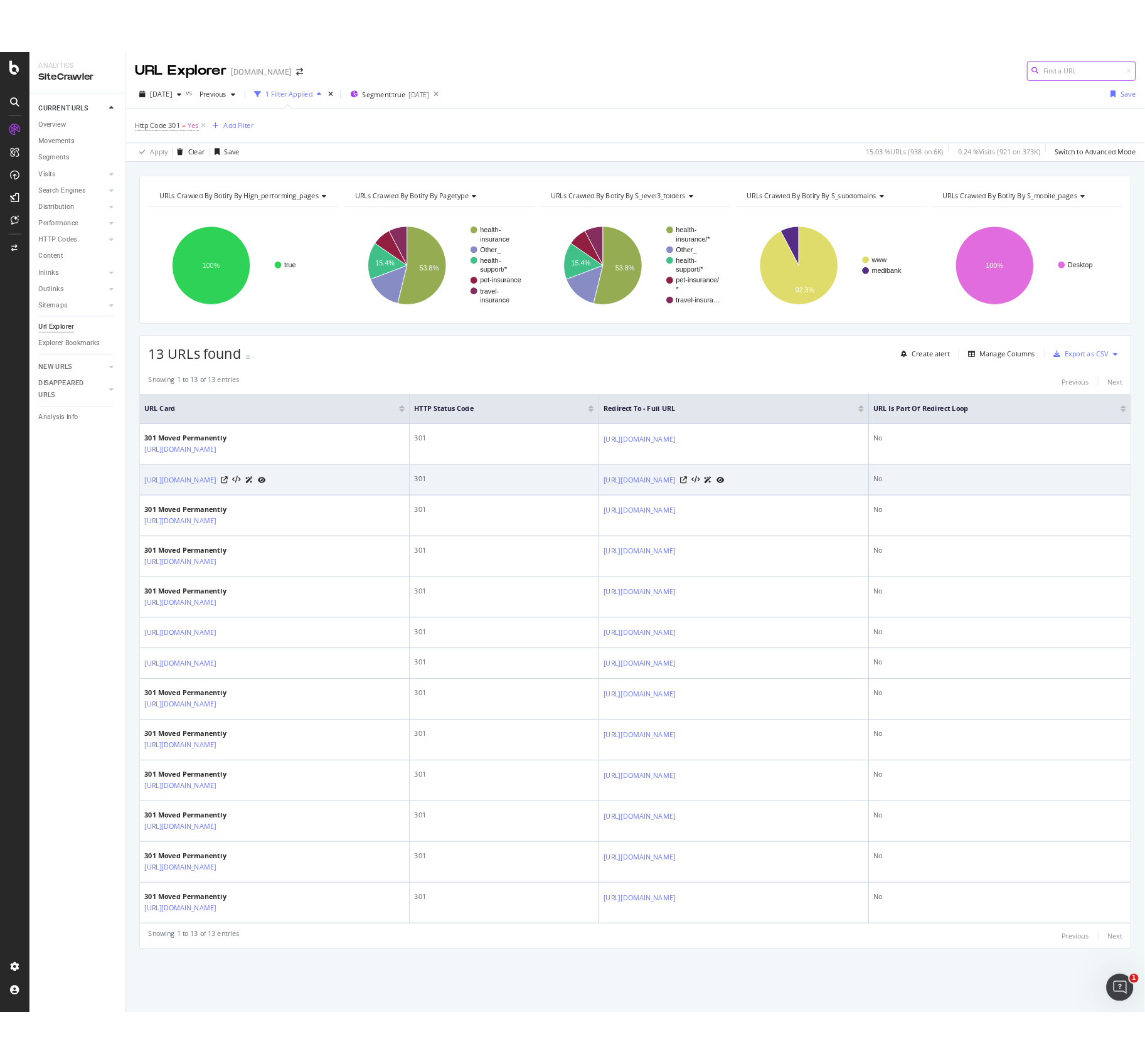
scroll to position [3, 0]
